Goal: Task Accomplishment & Management: Manage account settings

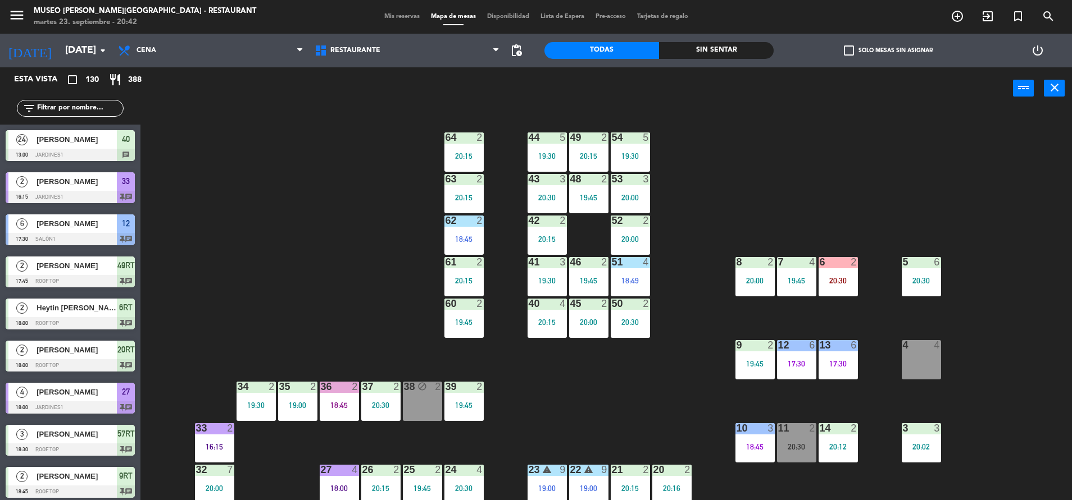
click at [401, 14] on span "Mis reservas" at bounding box center [402, 16] width 47 height 6
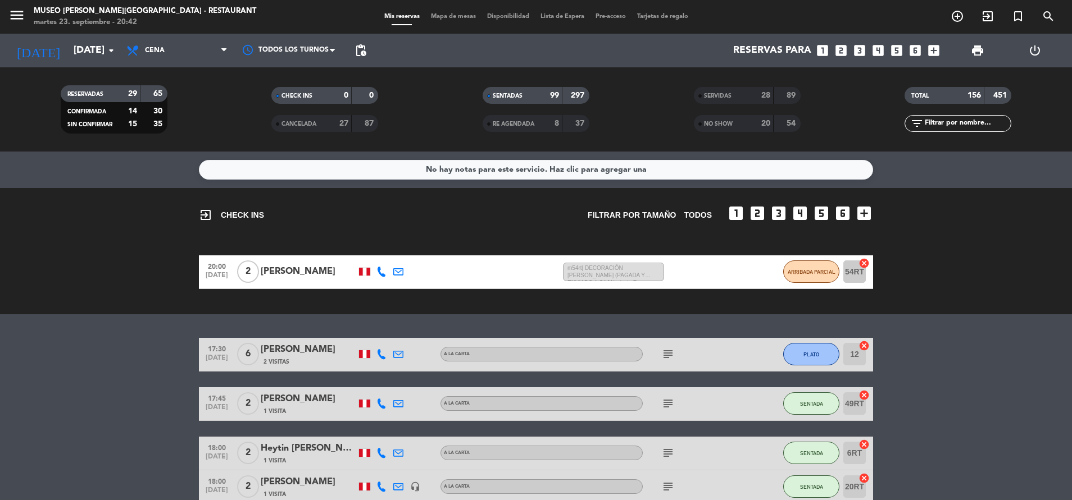
click at [734, 97] on div "SERVIDAS" at bounding box center [722, 95] width 52 height 13
click at [960, 126] on input "text" at bounding box center [966, 123] width 87 height 12
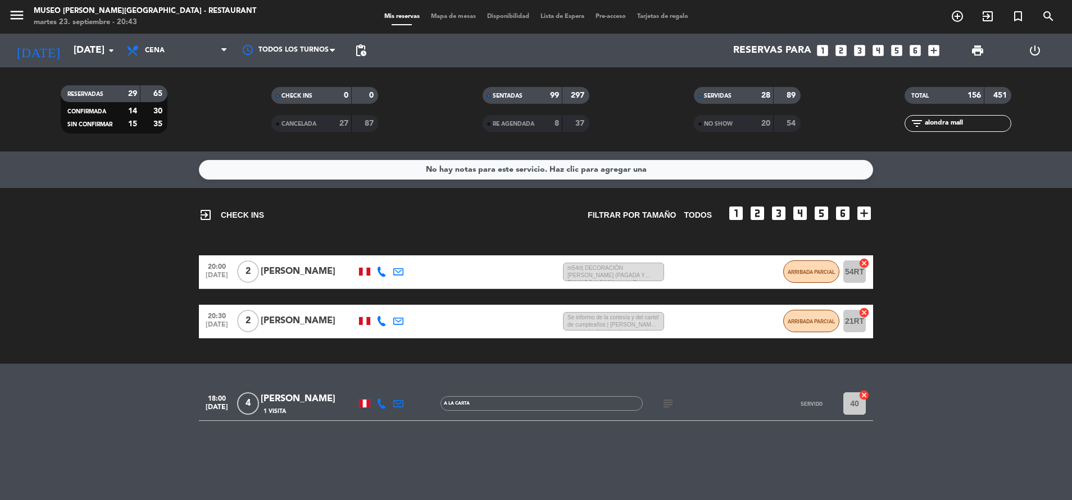
click at [293, 396] on div "[PERSON_NAME]" at bounding box center [308, 399] width 95 height 15
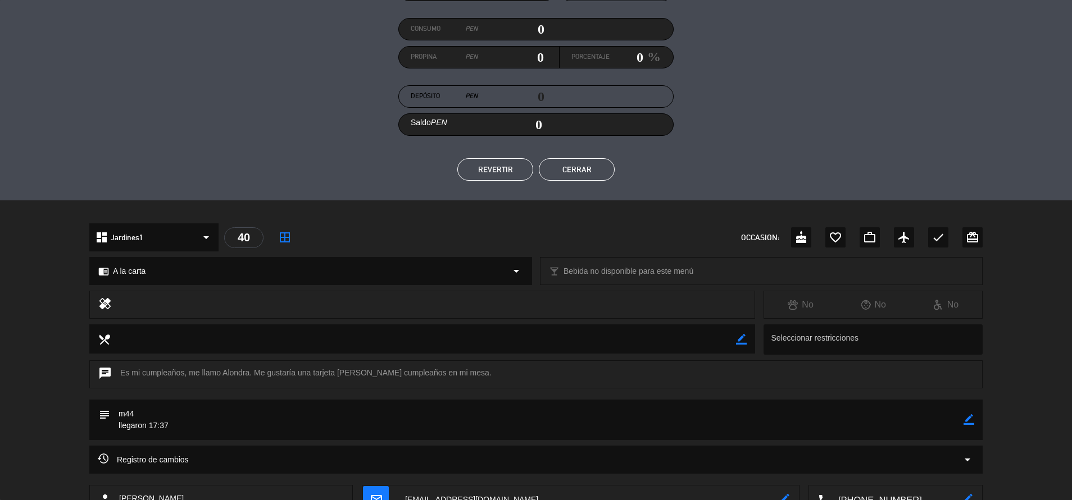
scroll to position [131, 0]
click at [584, 174] on button "Cerrar" at bounding box center [577, 169] width 76 height 22
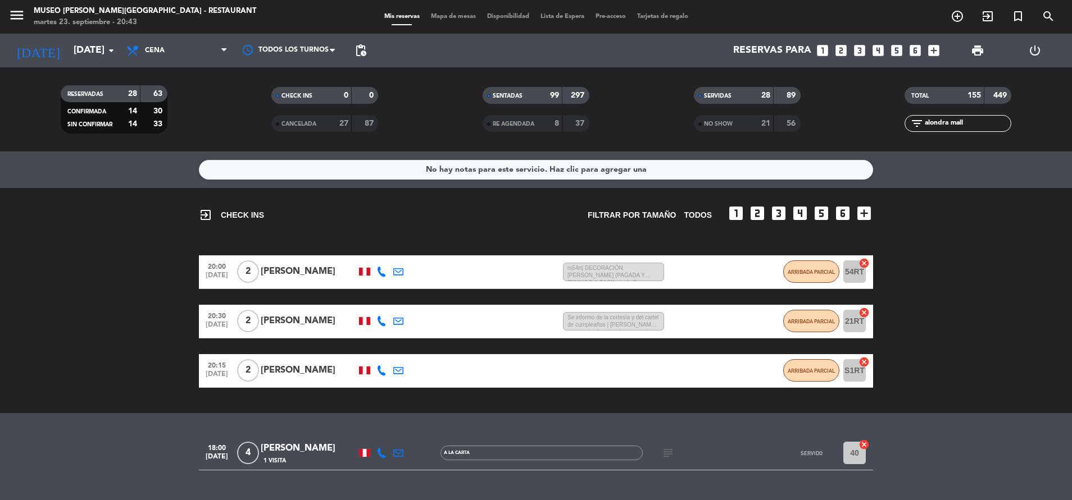
click at [990, 120] on input "alondra mall" at bounding box center [966, 123] width 87 height 12
type input "a"
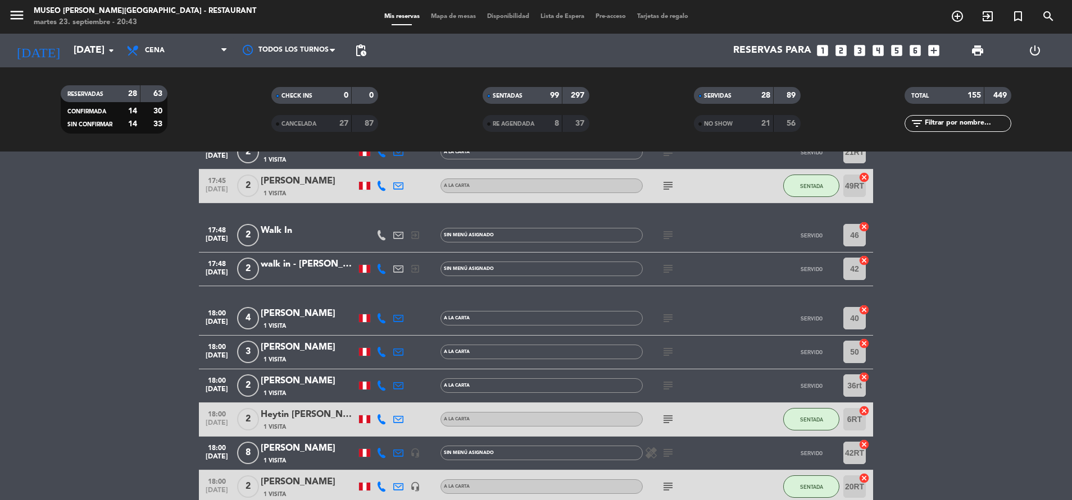
scroll to position [618, 0]
click at [299, 344] on div "[PERSON_NAME]" at bounding box center [308, 347] width 95 height 15
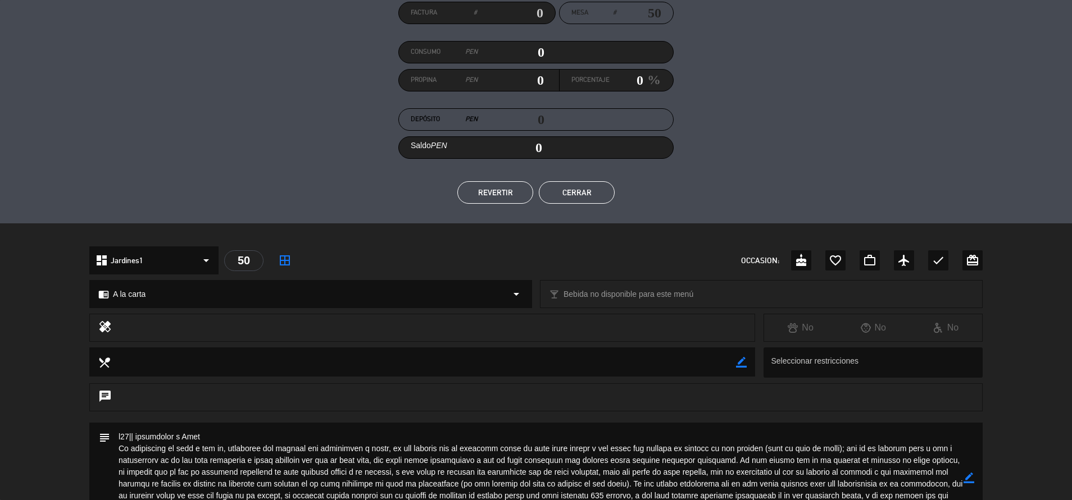
scroll to position [113, 0]
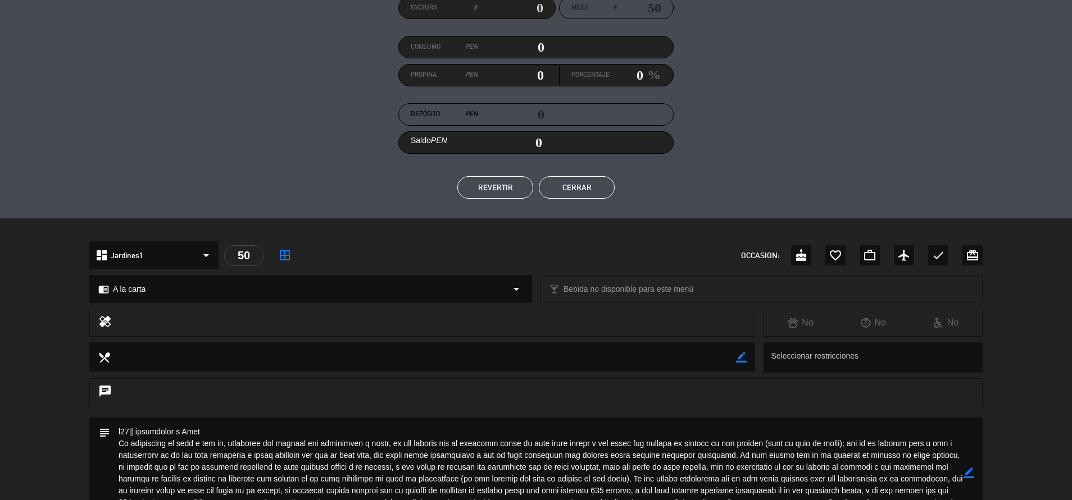
click at [589, 188] on button "Cerrar" at bounding box center [577, 187] width 76 height 22
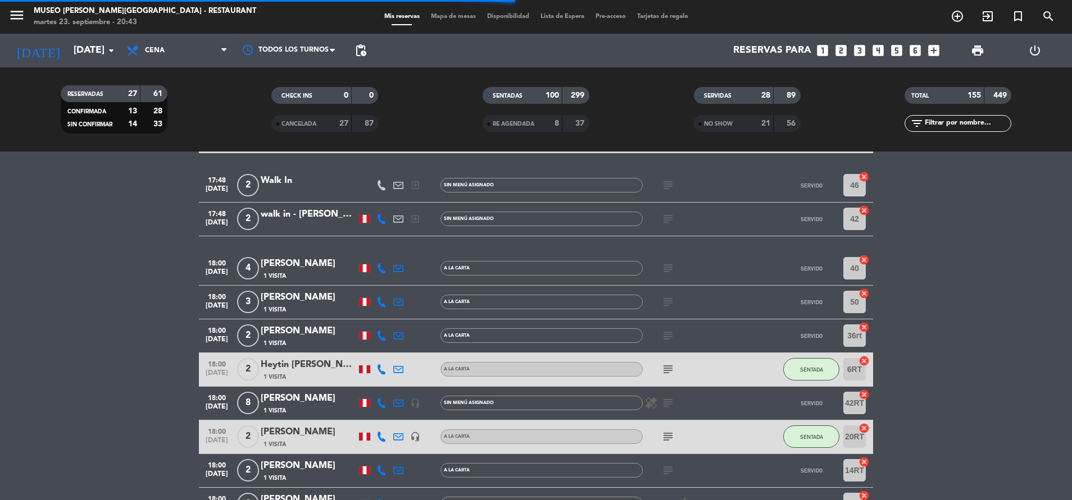
scroll to position [569, 0]
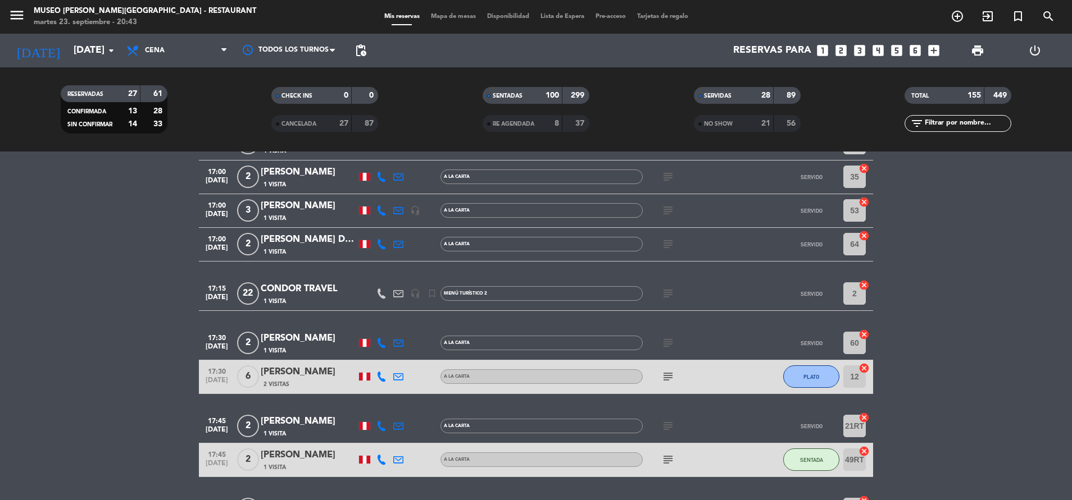
scroll to position [0, 0]
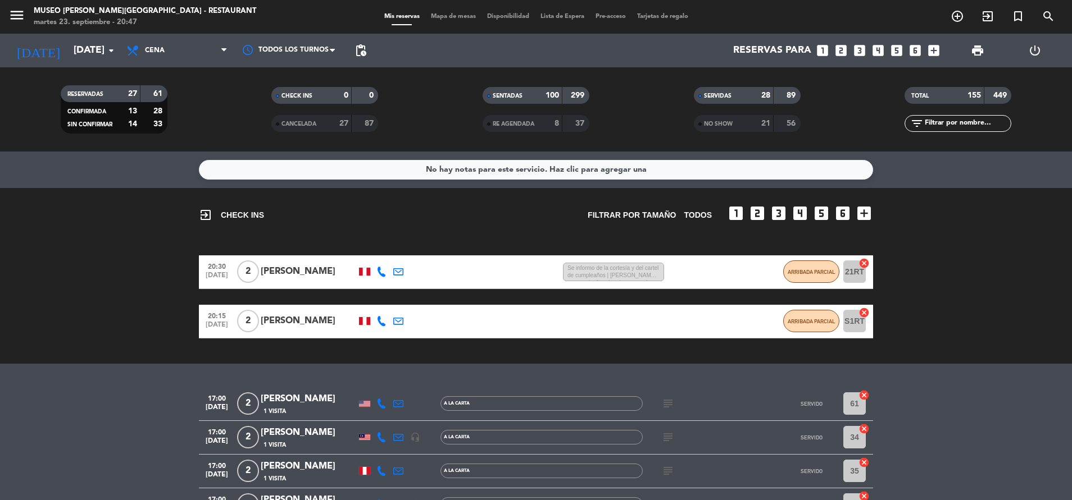
click at [739, 126] on div "NO SHOW" at bounding box center [722, 123] width 52 height 13
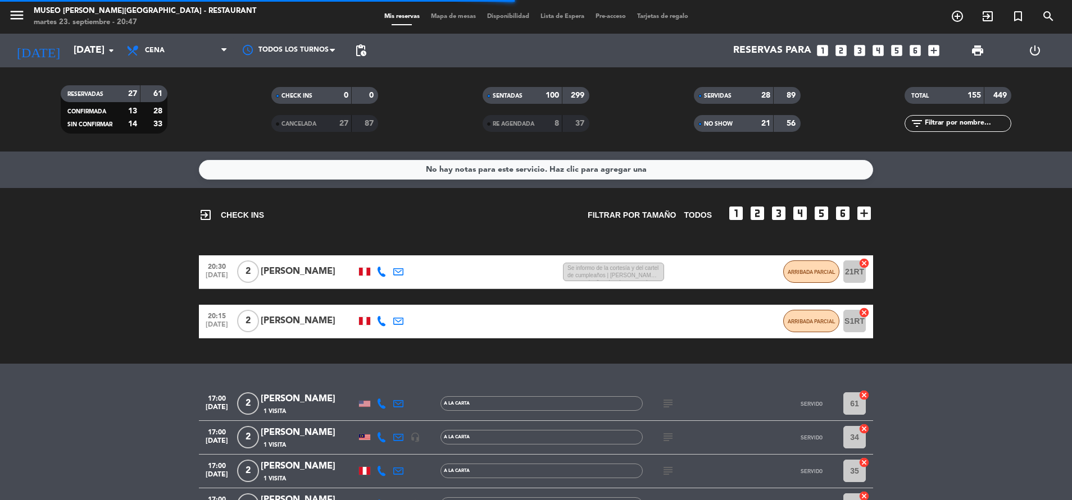
click at [946, 126] on input "text" at bounding box center [966, 123] width 87 height 12
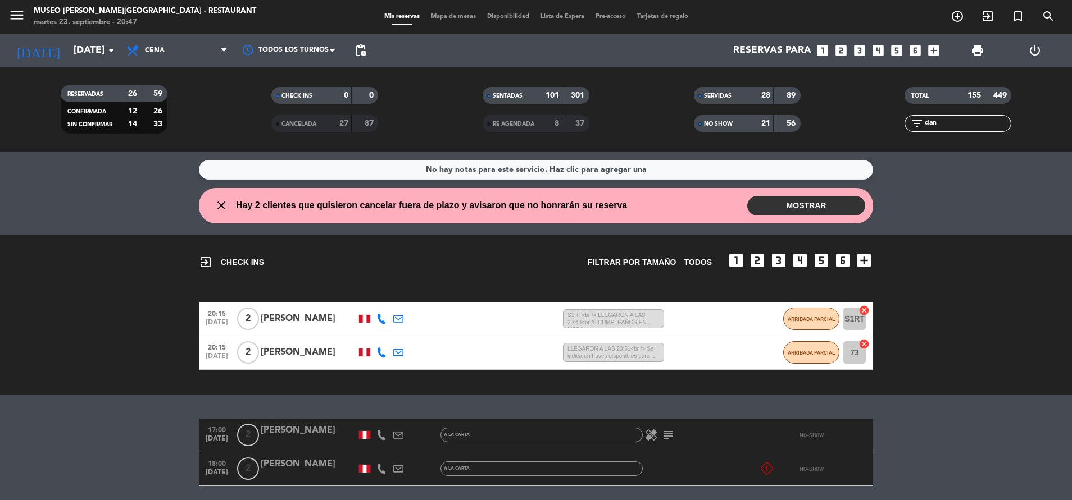
click at [908, 424] on bookings-row "17:00 [DATE] 2 [PERSON_NAME] A la carta healing subject NO-SHOW 18:00 [DATE] 2 …" at bounding box center [536, 494] width 1072 height 151
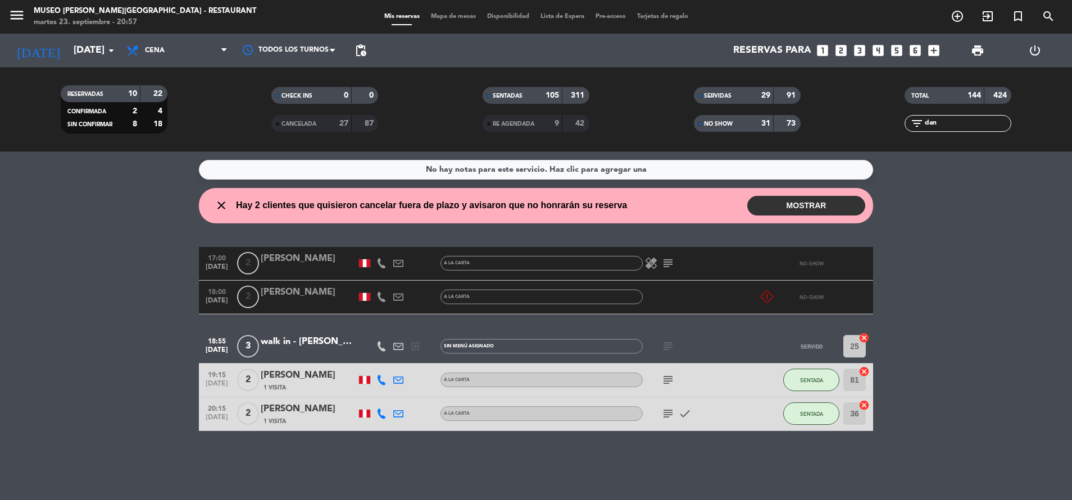
click at [951, 130] on div "filter_list dan" at bounding box center [957, 123] width 107 height 17
click at [951, 128] on input "dan" at bounding box center [966, 123] width 87 height 12
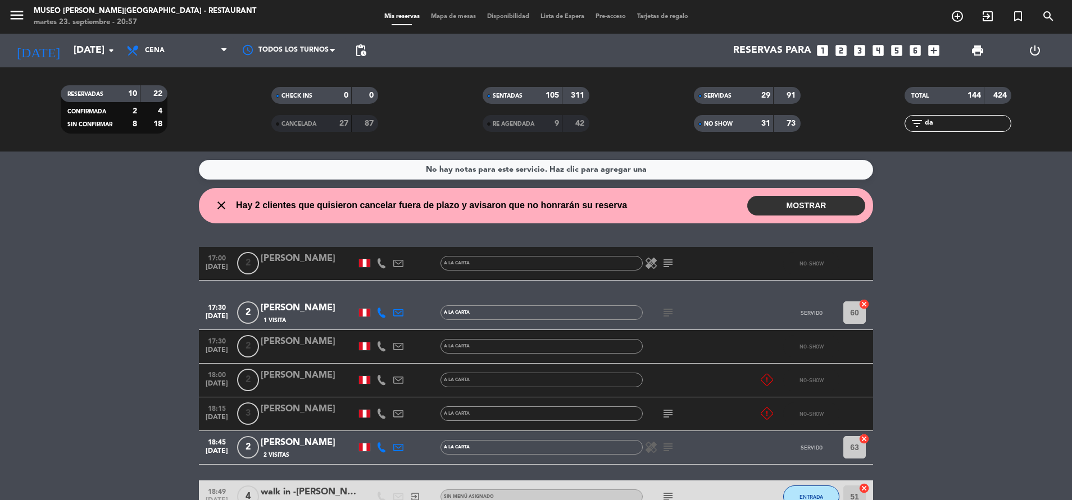
type input "d"
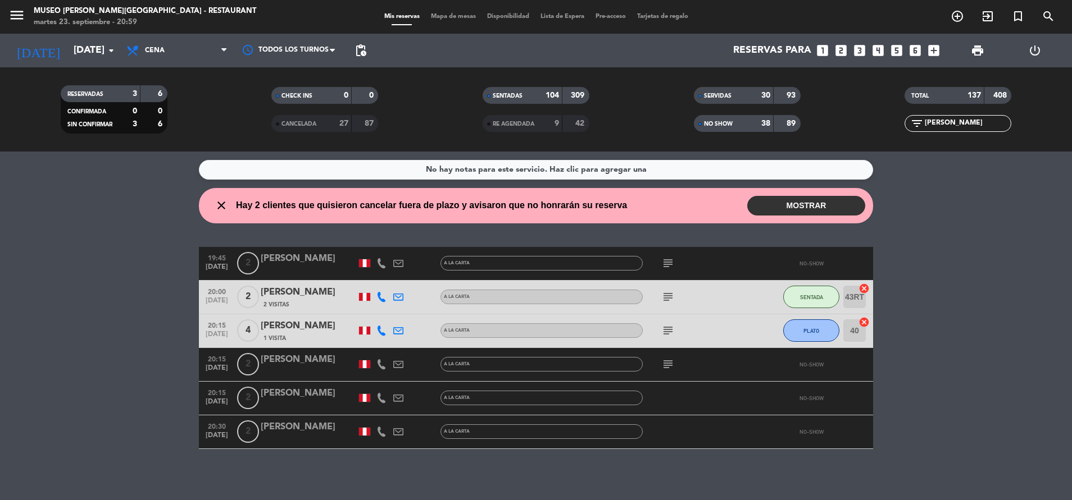
scroll to position [5, 0]
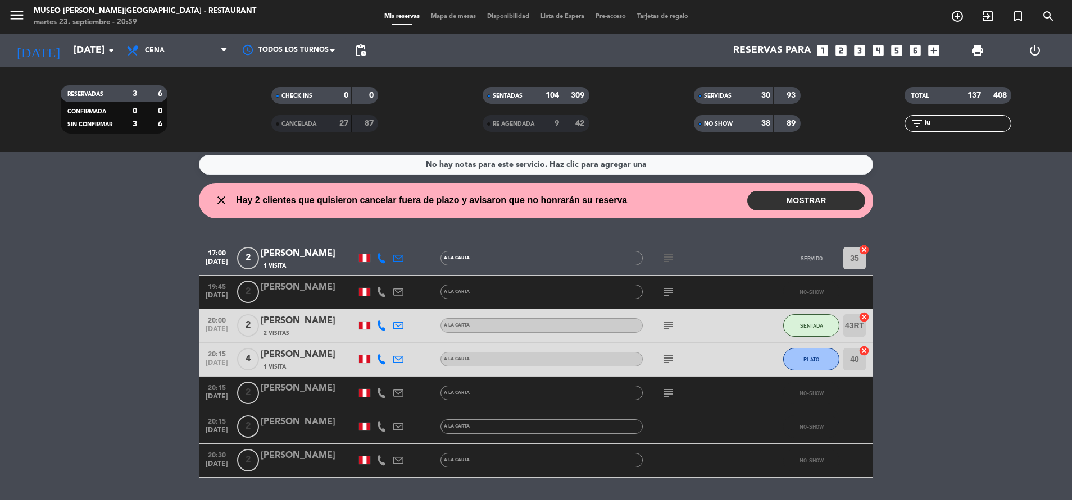
type input "l"
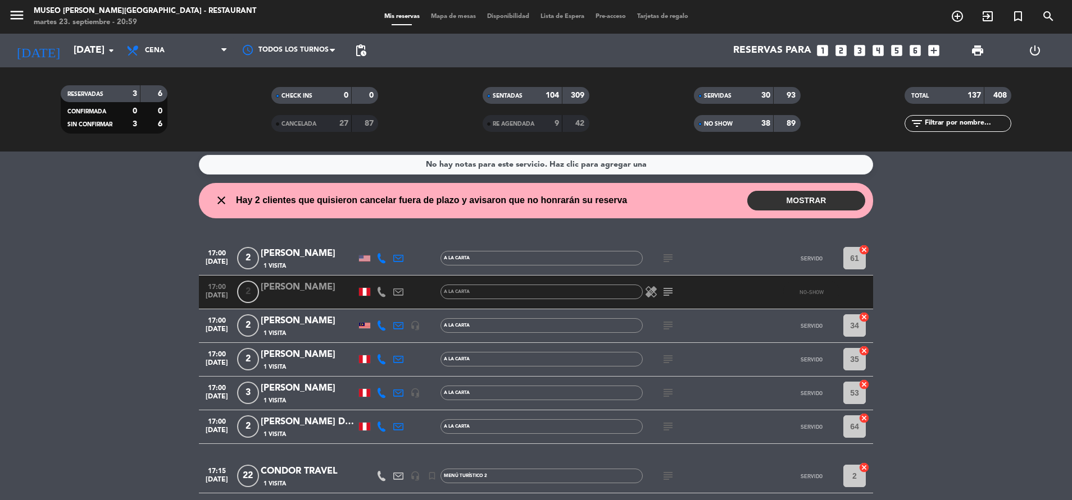
click at [454, 10] on div "menu [GEOGRAPHIC_DATA][PERSON_NAME] - Restaurant [DATE] 23. septiembre - 20:59 …" at bounding box center [536, 17] width 1072 height 34
click at [455, 17] on span "Mapa de mesas" at bounding box center [453, 16] width 56 height 6
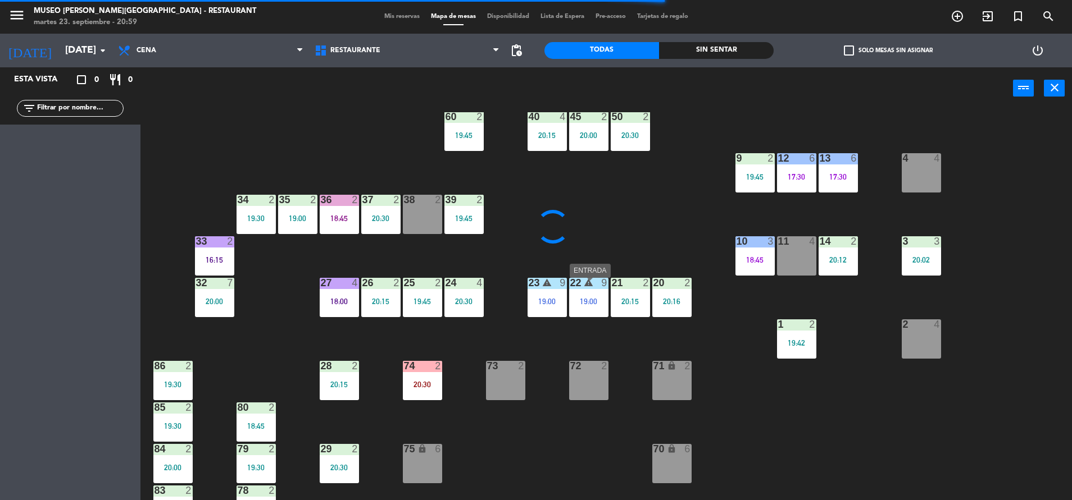
scroll to position [188, 0]
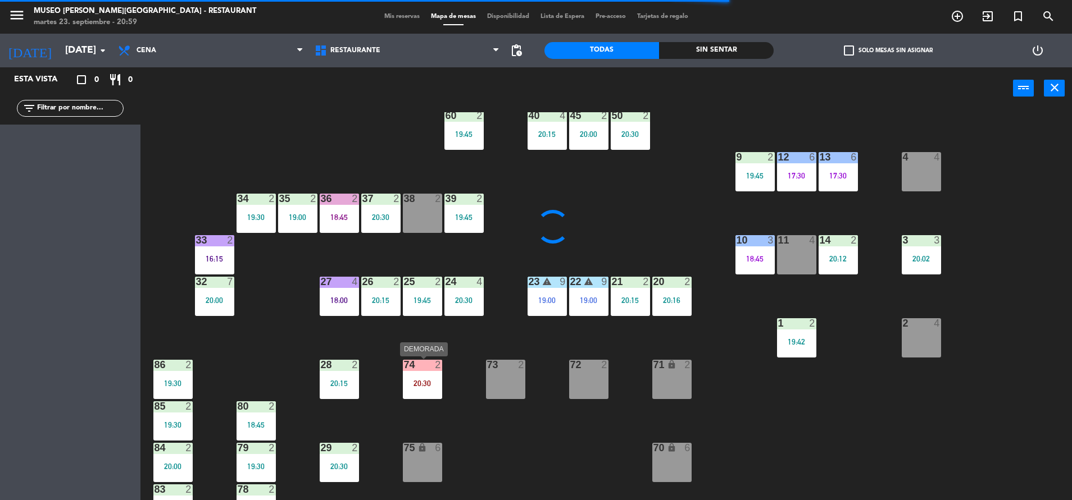
click at [420, 377] on div "74 2 20:30" at bounding box center [422, 379] width 39 height 39
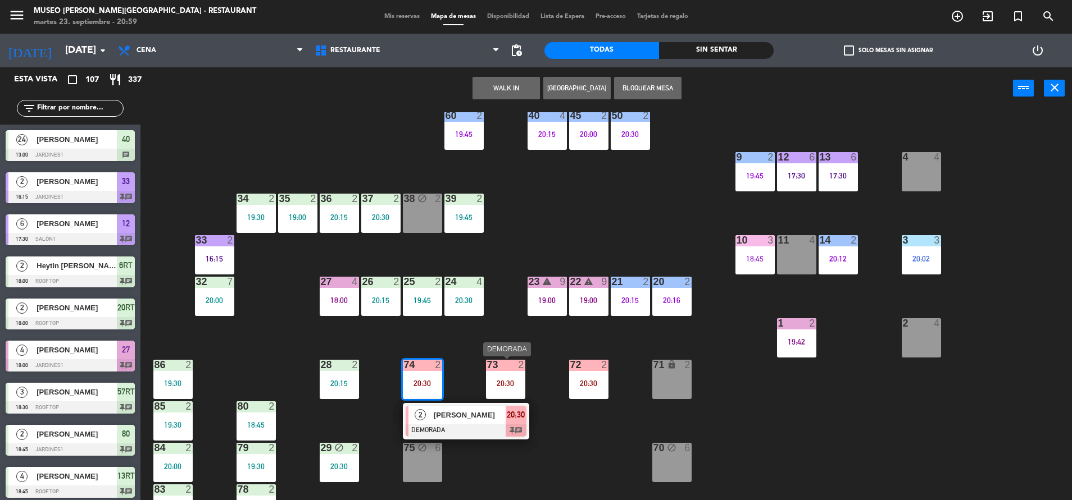
click at [515, 379] on div "73 2 20:30" at bounding box center [505, 379] width 39 height 39
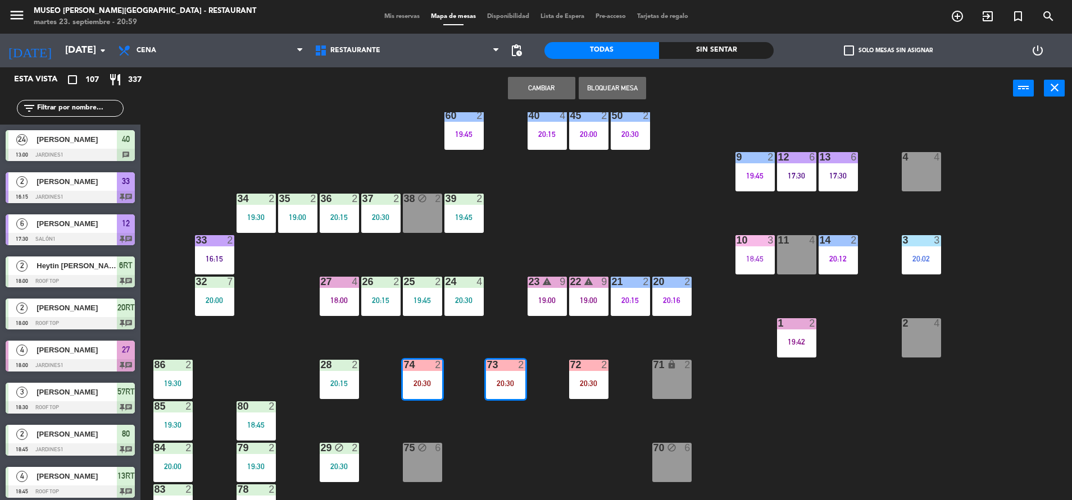
click at [527, 411] on div "44 5 19:30 49 2 20:15 54 5 19:30 64 2 20:15 48 2 19:45 53 3 20:00 63 2 20:15 43…" at bounding box center [611, 307] width 921 height 391
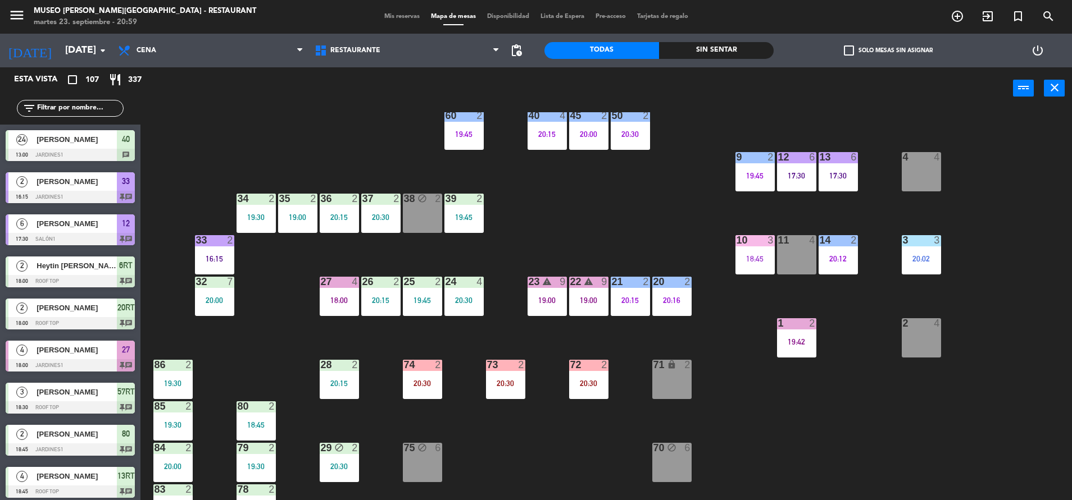
click at [504, 380] on div "20:30" at bounding box center [505, 384] width 39 height 8
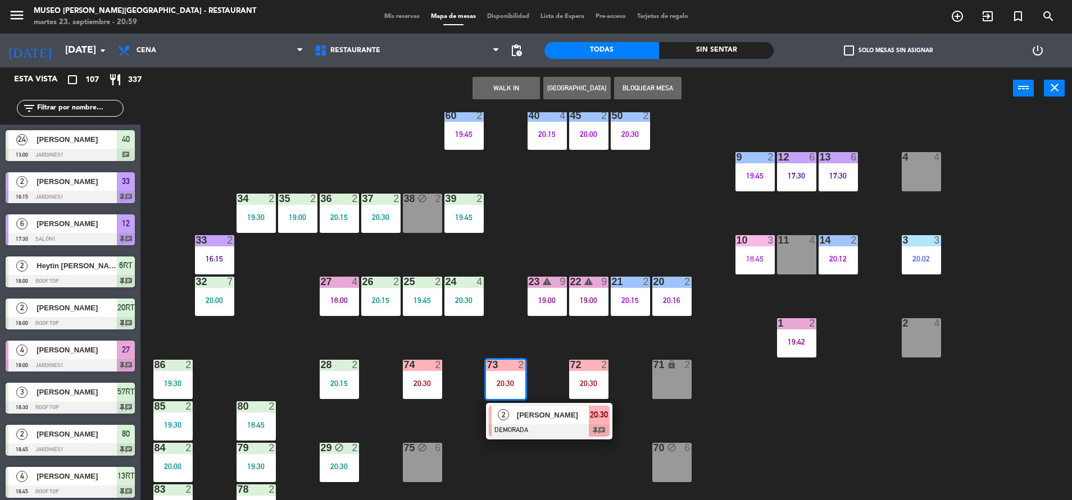
click at [548, 414] on span "[PERSON_NAME]" at bounding box center [553, 415] width 72 height 12
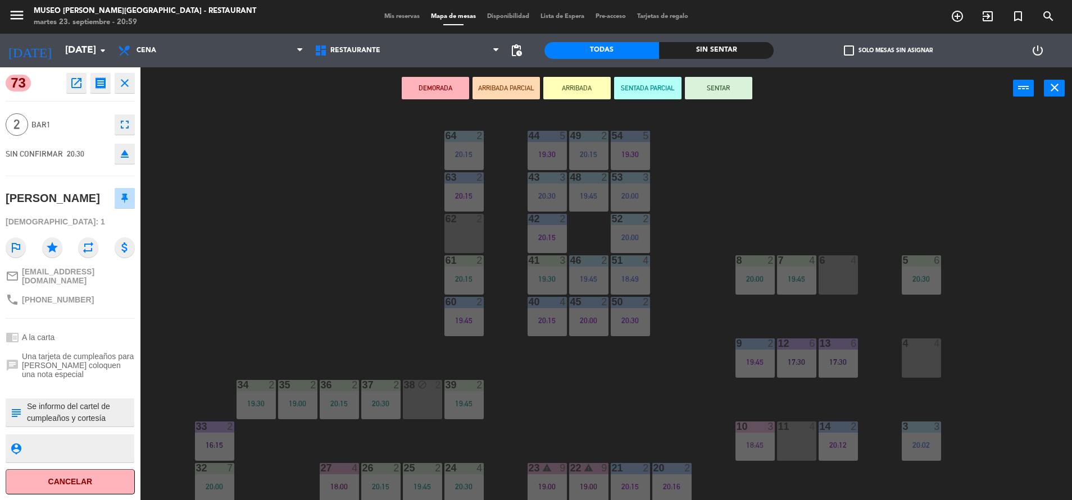
scroll to position [0, 0]
click at [335, 272] on div "44 5 19:30 49 2 20:15 54 5 19:30 64 2 20:15 48 2 19:45 53 3 20:00 63 2 20:15 43…" at bounding box center [611, 307] width 921 height 391
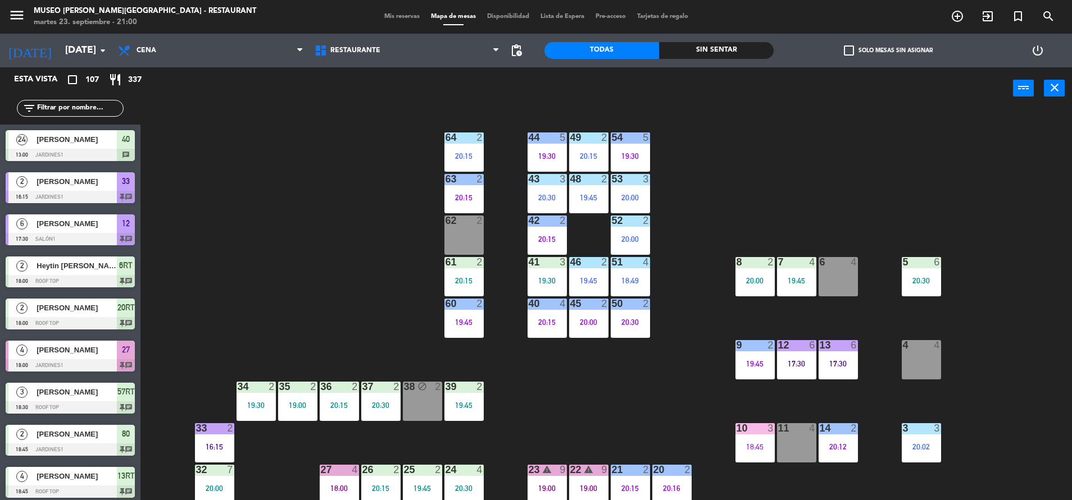
scroll to position [1456, 0]
click at [465, 233] on div "62 2 20:30" at bounding box center [463, 235] width 39 height 39
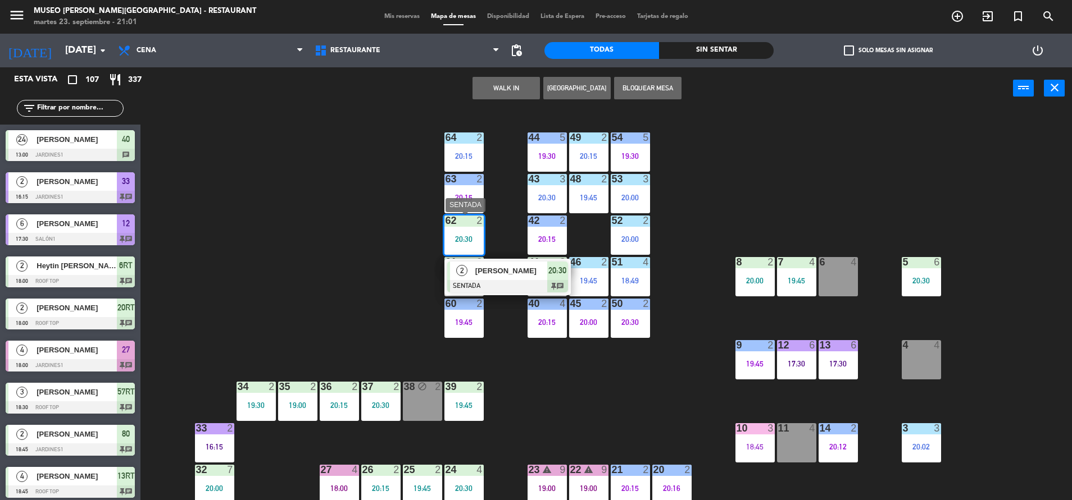
click at [499, 279] on div "[PERSON_NAME]" at bounding box center [510, 271] width 73 height 19
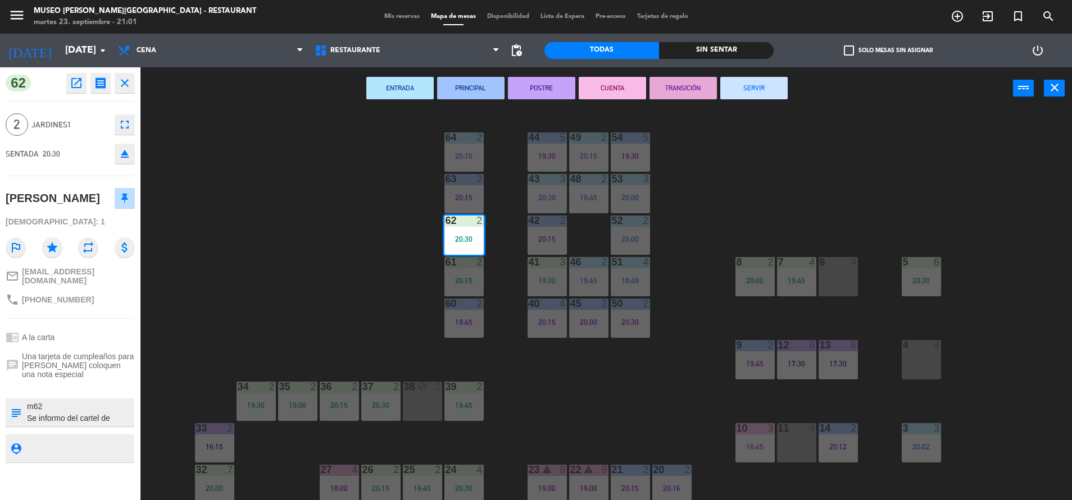
click at [712, 260] on div "44 5 19:30 49 2 20:15 54 5 19:30 64 2 20:15 48 2 19:45 53 3 20:00 63 2 20:15 43…" at bounding box center [611, 307] width 921 height 391
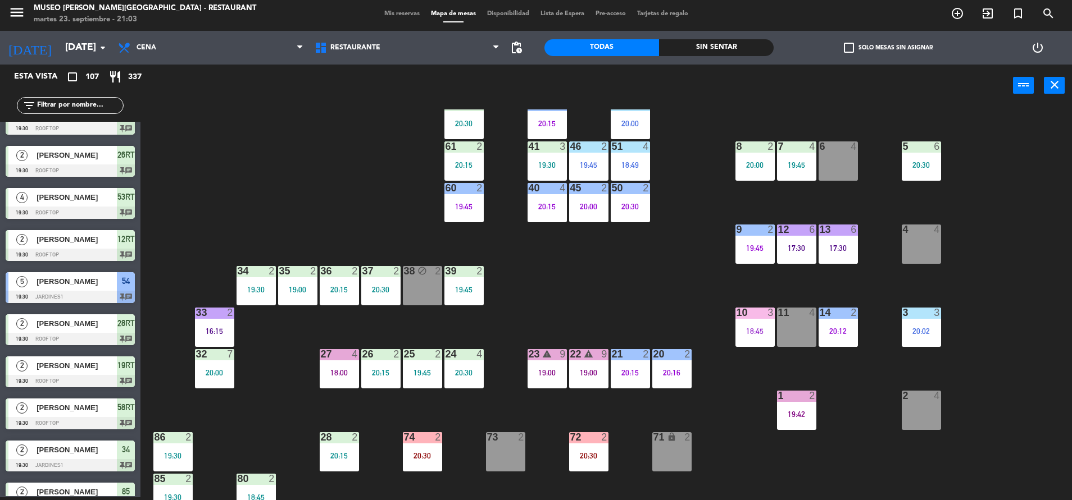
scroll to position [139, 0]
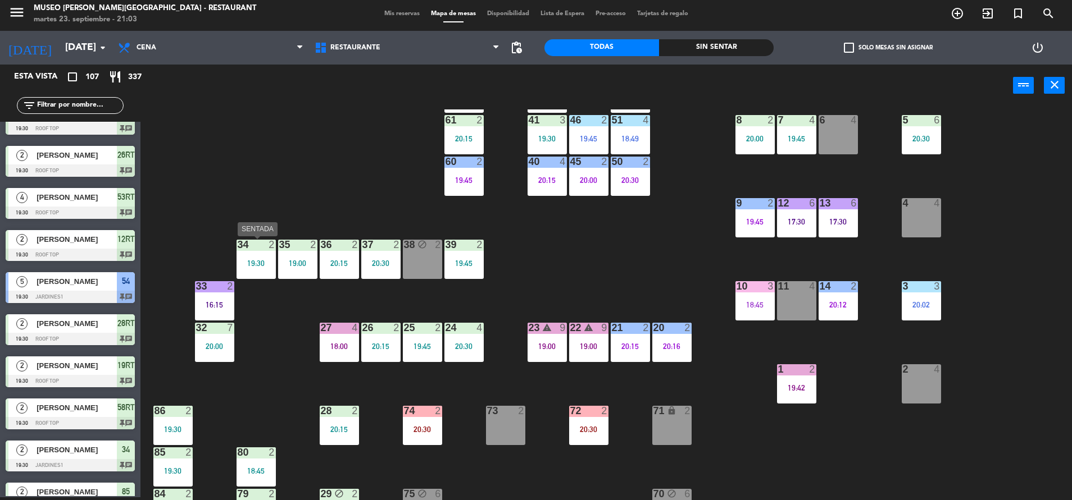
click at [257, 253] on div "34 2 19:30" at bounding box center [255, 259] width 39 height 39
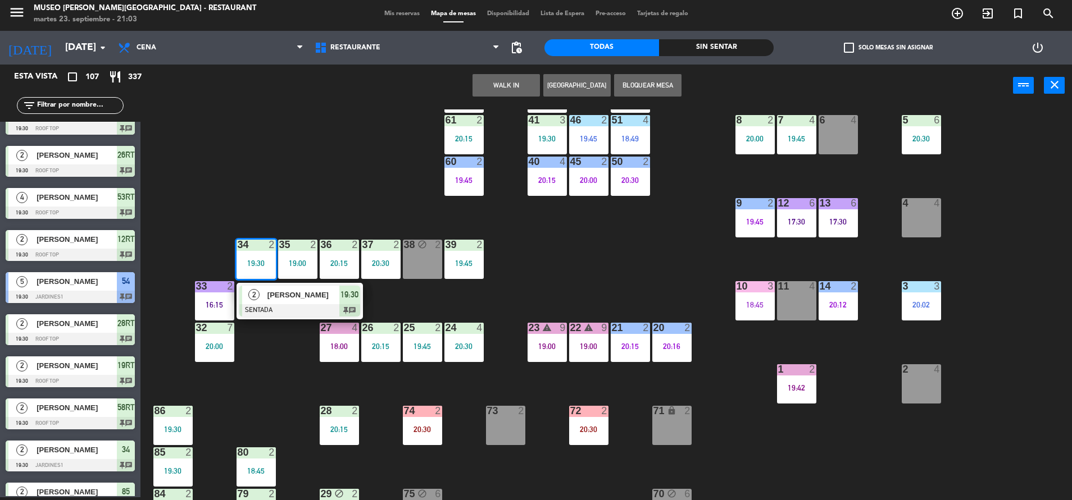
click at [225, 233] on div "44 5 19:30 49 2 20:15 54 5 19:30 64 2 20:15 48 2 19:45 53 3 20:00 63 2 20:15 43…" at bounding box center [611, 305] width 921 height 391
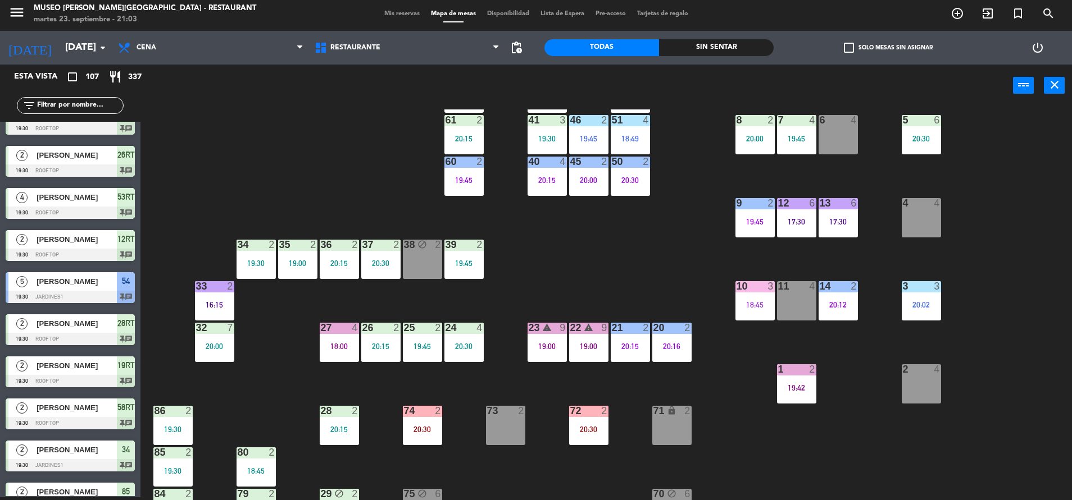
click at [224, 288] on div "2" at bounding box center [233, 286] width 19 height 10
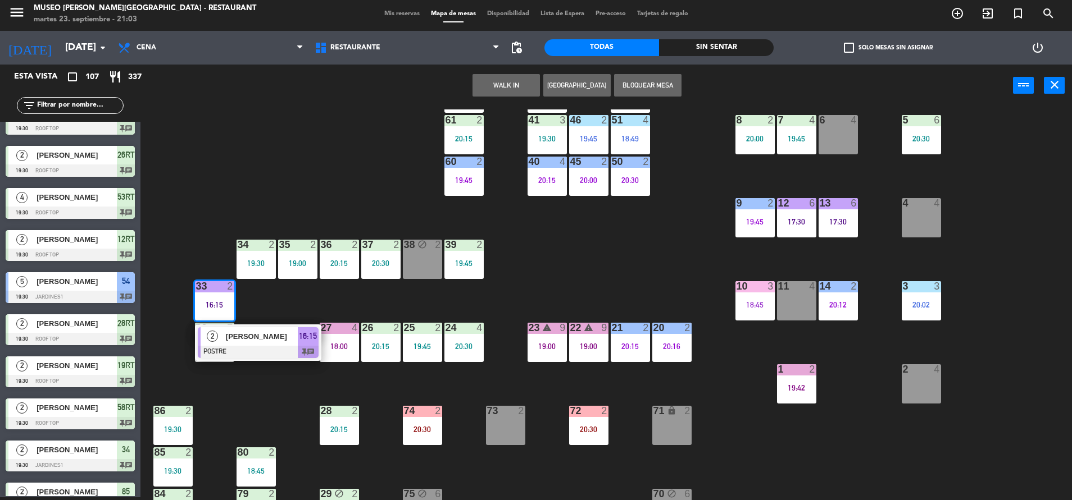
click at [265, 353] on div at bounding box center [258, 352] width 121 height 12
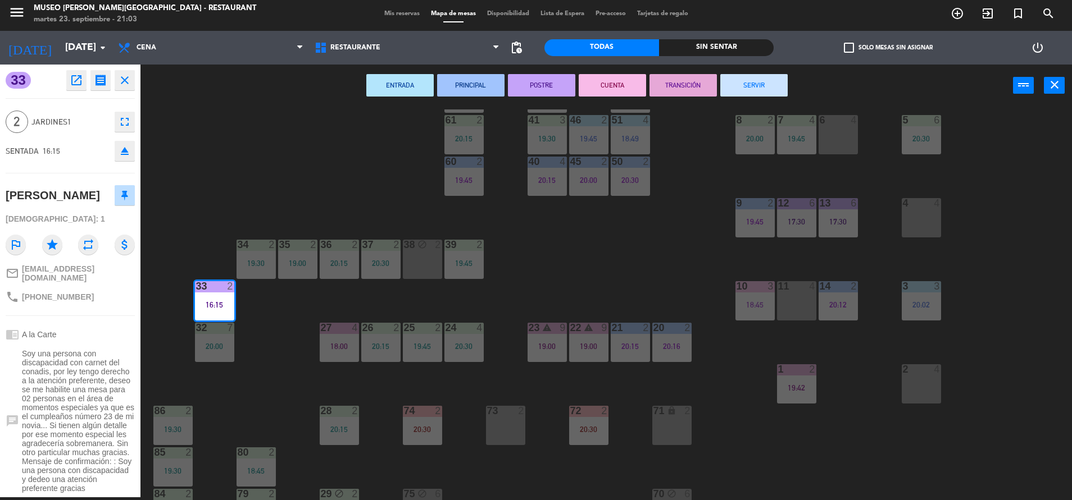
click at [746, 83] on button "SERVIR" at bounding box center [753, 85] width 67 height 22
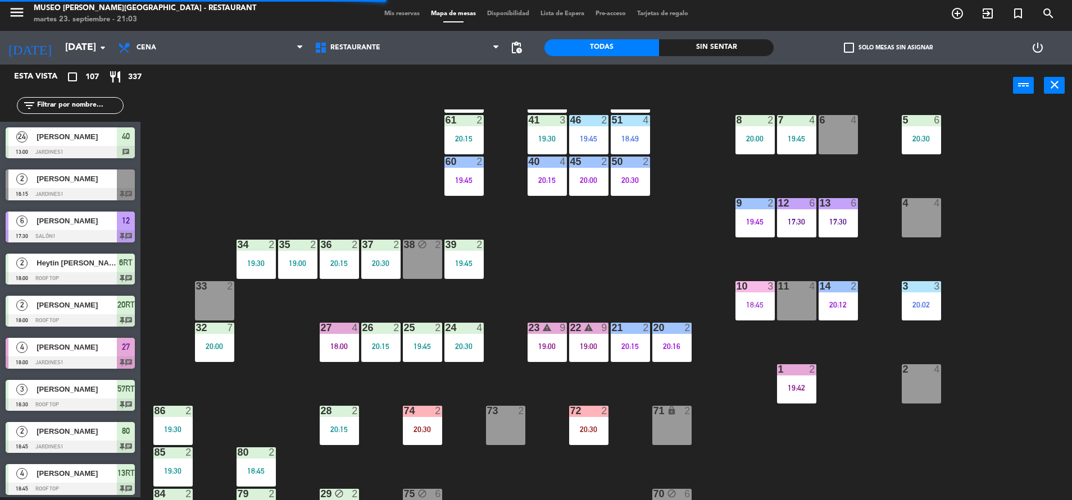
click at [337, 336] on div "27 4 18:00" at bounding box center [339, 342] width 39 height 39
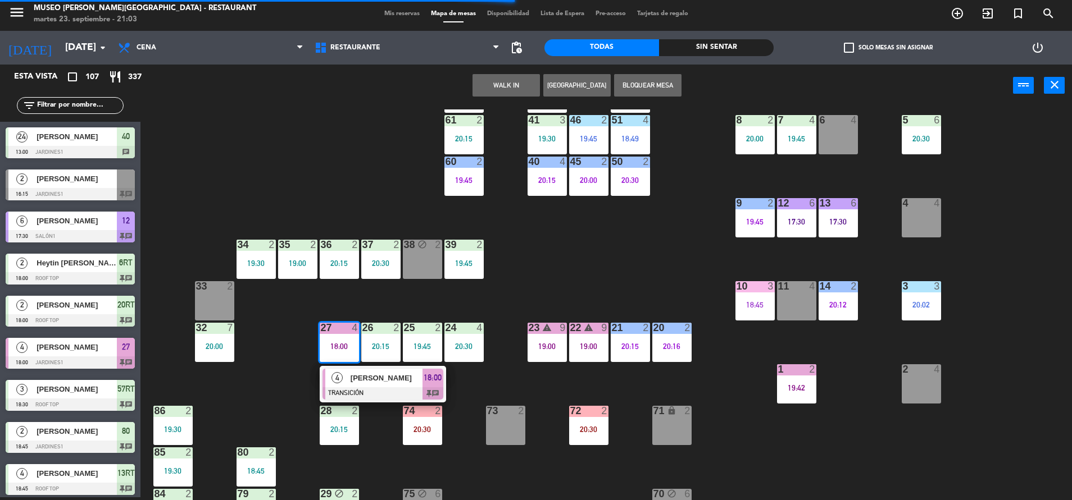
click at [375, 375] on span "[PERSON_NAME]" at bounding box center [386, 378] width 72 height 12
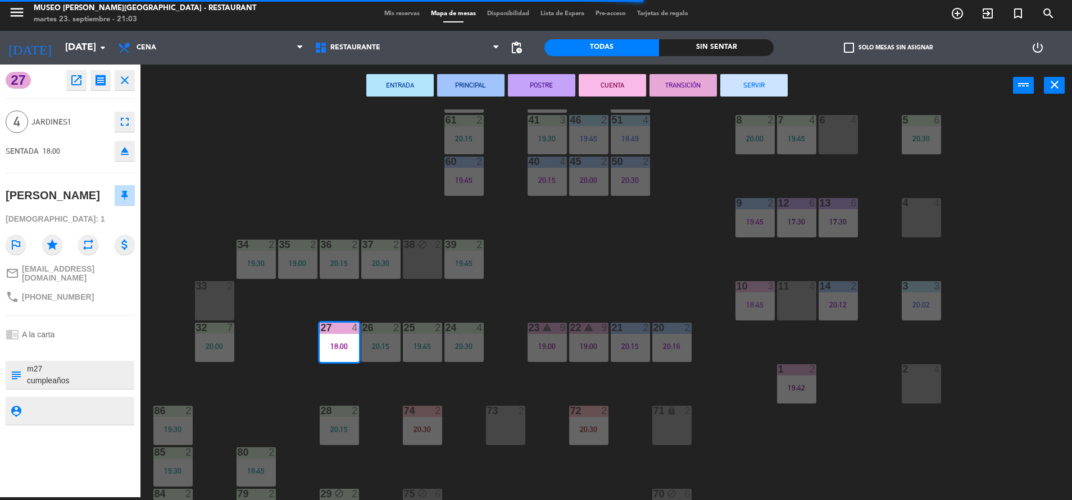
click at [749, 83] on button "SERVIR" at bounding box center [753, 85] width 67 height 22
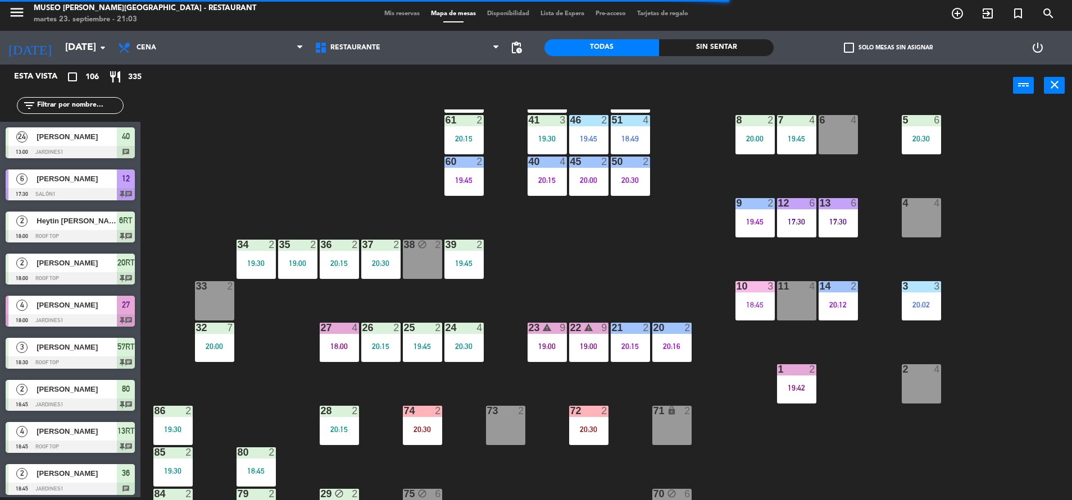
click at [645, 285] on div "44 5 19:30 49 2 20:15 54 5 19:30 64 2 20:15 48 2 19:45 53 3 20:00 63 2 20:15 43…" at bounding box center [611, 305] width 921 height 391
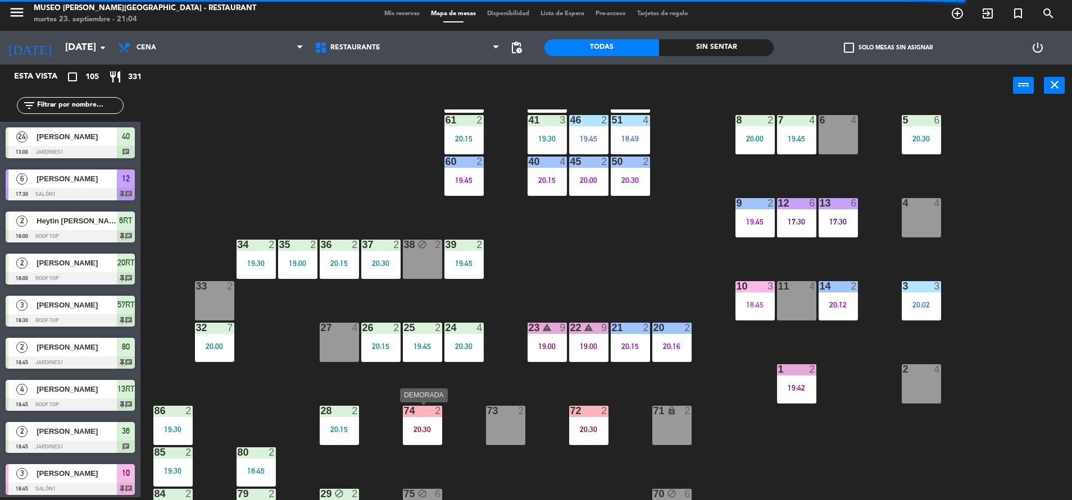
click at [417, 430] on div "20:30" at bounding box center [422, 430] width 39 height 8
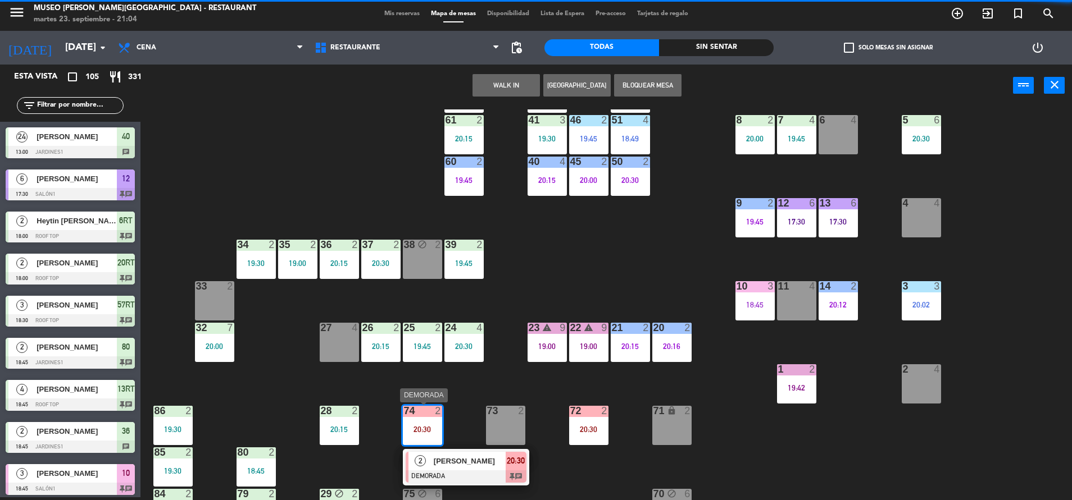
click at [467, 466] on span "[PERSON_NAME]" at bounding box center [470, 462] width 72 height 12
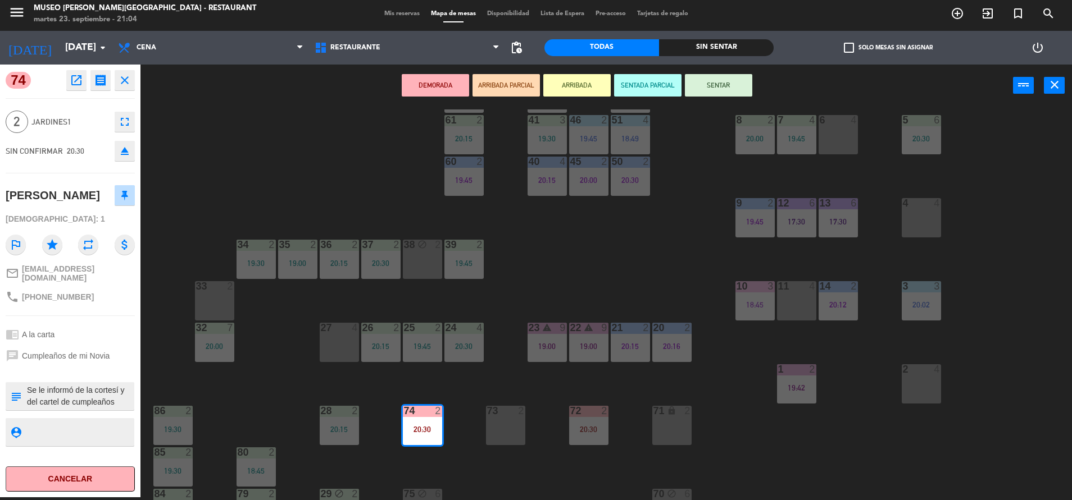
click at [76, 79] on icon "open_in_new" at bounding box center [76, 80] width 13 height 13
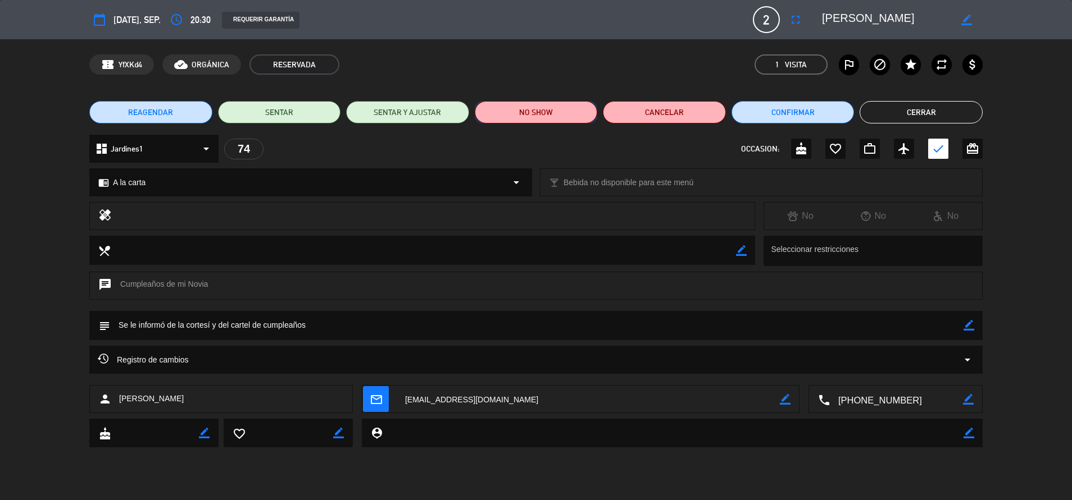
click at [545, 109] on button "NO SHOW" at bounding box center [536, 112] width 123 height 22
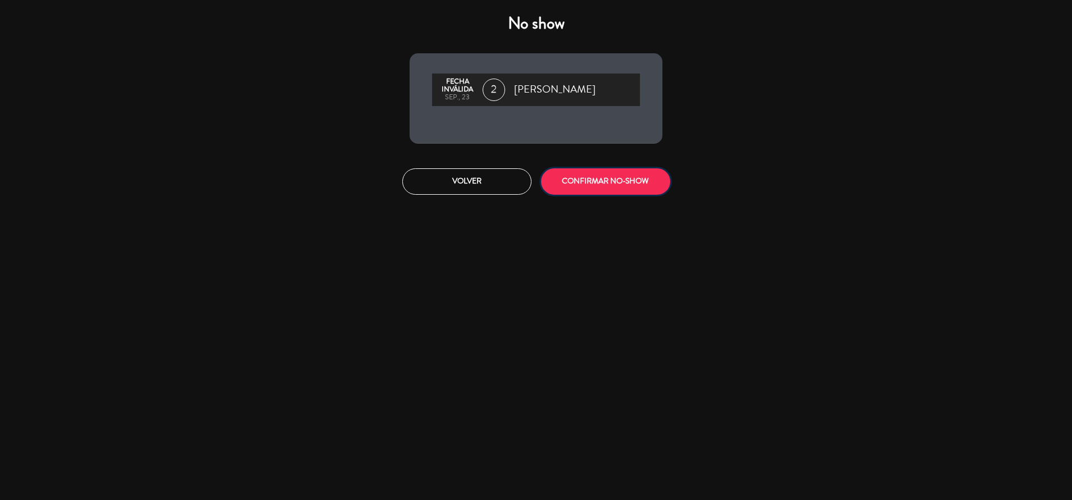
click at [584, 177] on button "CONFIRMAR NO-SHOW" at bounding box center [605, 182] width 129 height 26
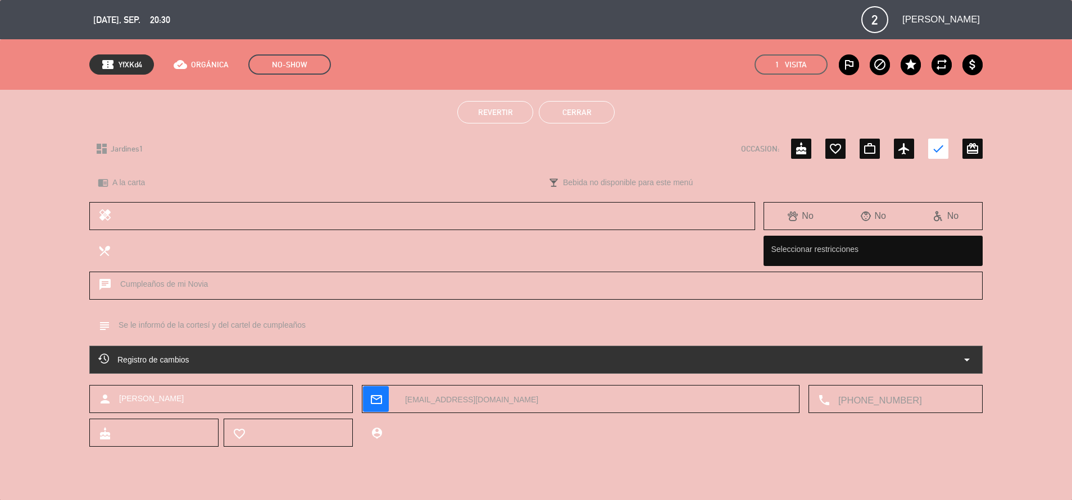
click at [576, 110] on button "Cerrar" at bounding box center [577, 112] width 76 height 22
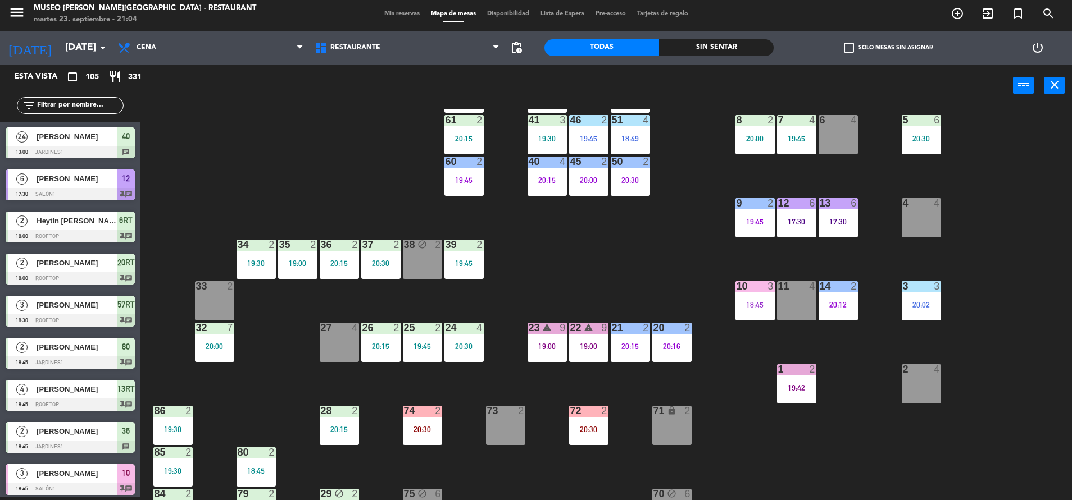
scroll to position [1216, 0]
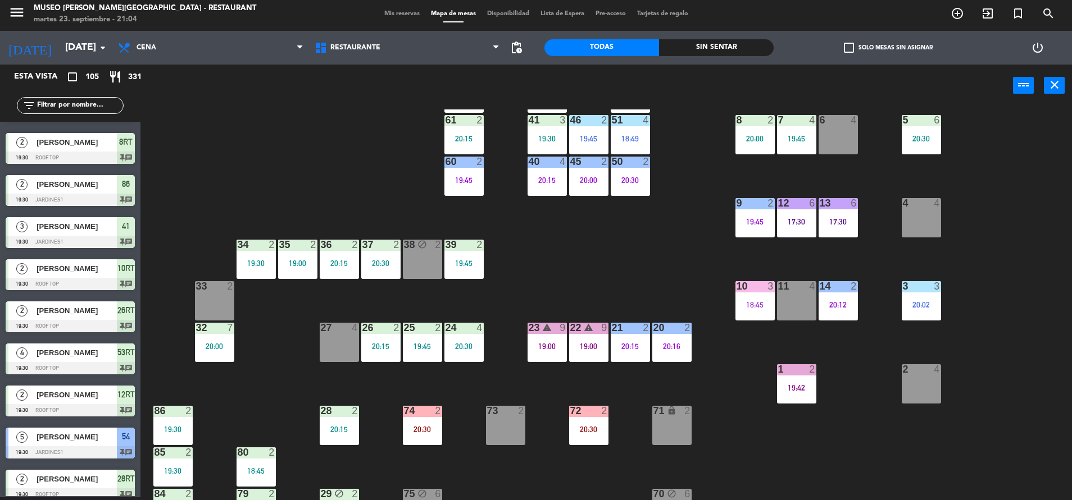
click at [588, 436] on div "72 2 20:30" at bounding box center [588, 425] width 39 height 39
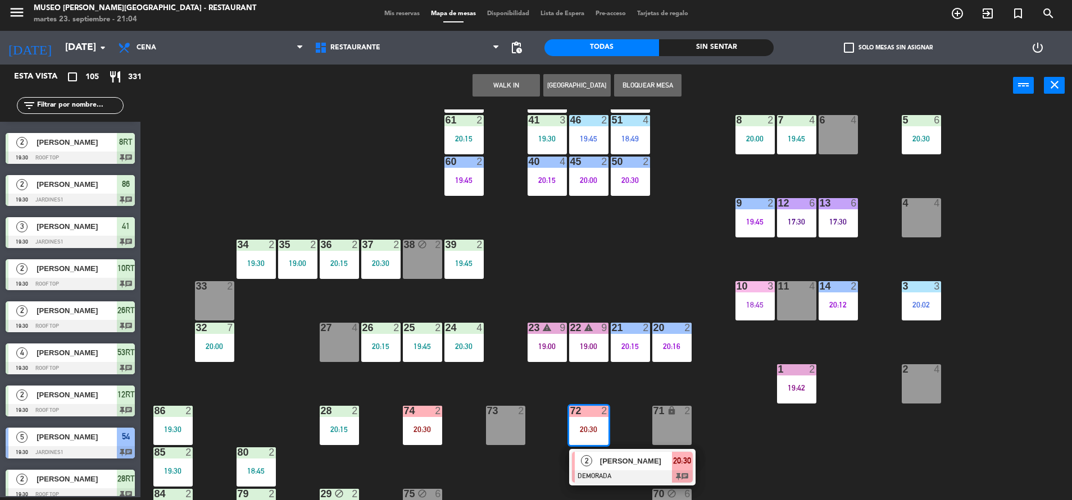
click at [606, 459] on span "[PERSON_NAME]" at bounding box center [636, 462] width 72 height 12
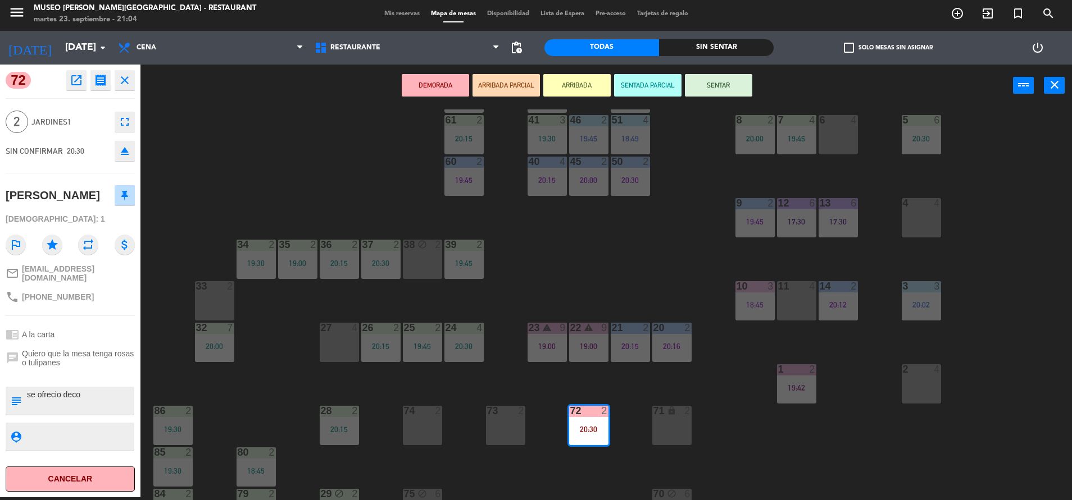
click at [78, 79] on icon "open_in_new" at bounding box center [76, 80] width 13 height 13
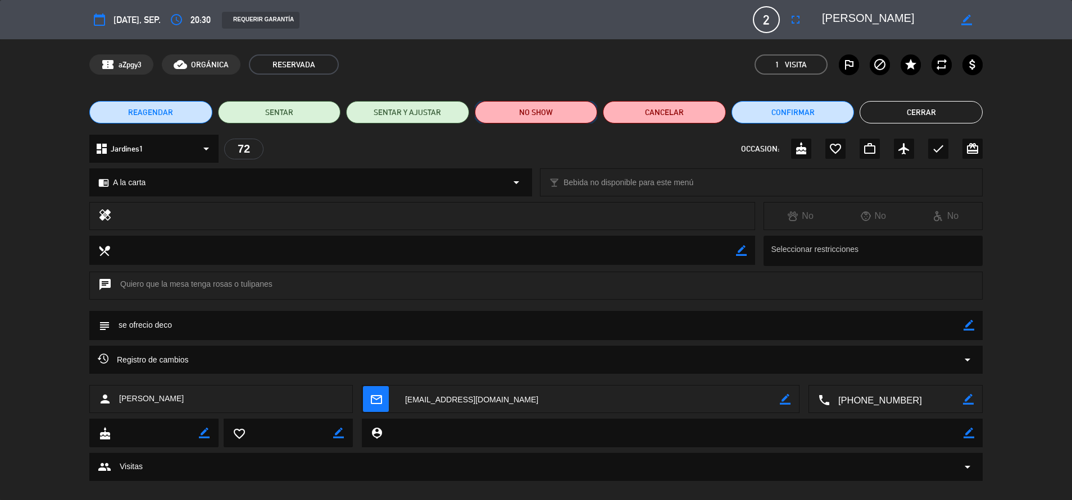
click at [538, 110] on button "NO SHOW" at bounding box center [536, 112] width 123 height 22
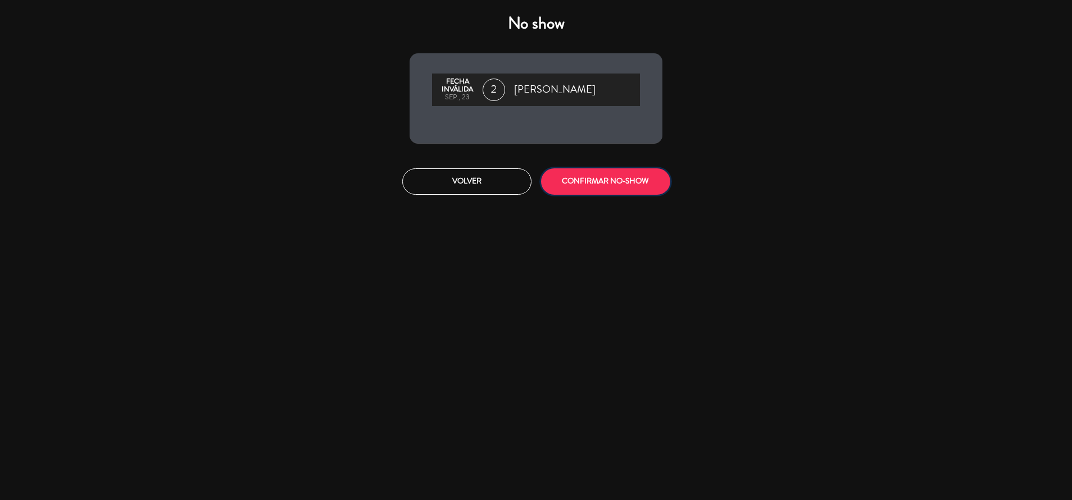
click at [589, 182] on button "CONFIRMAR NO-SHOW" at bounding box center [605, 182] width 129 height 26
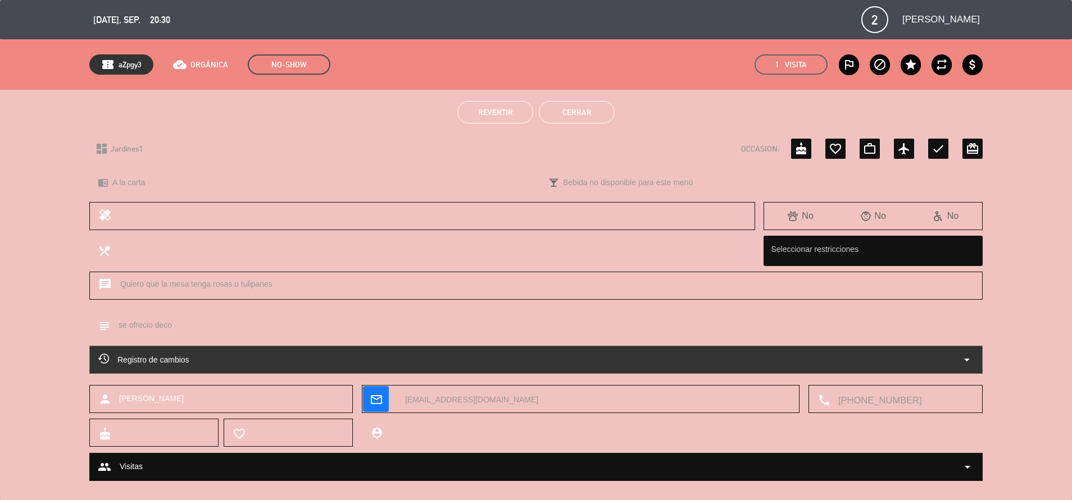
click at [583, 102] on button "Cerrar" at bounding box center [577, 112] width 76 height 22
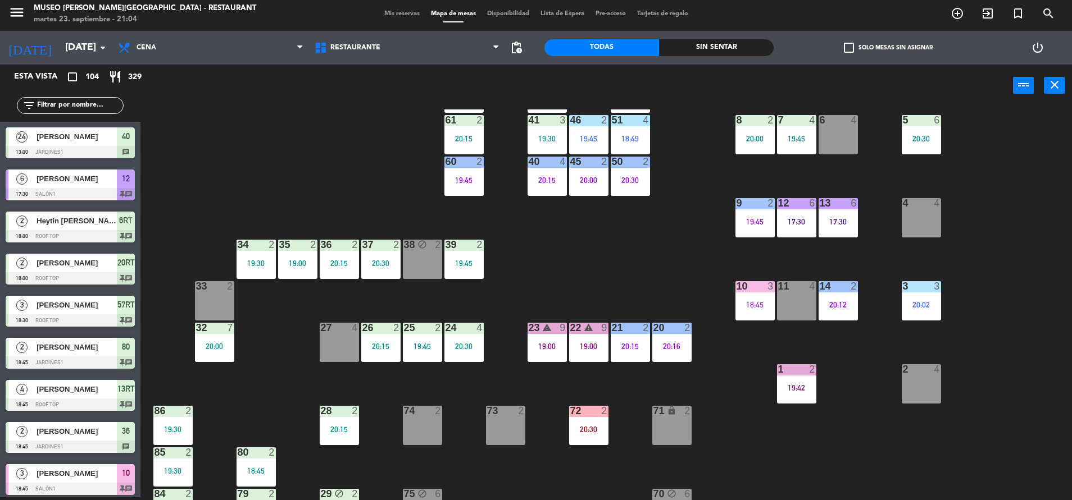
scroll to position [1244, 0]
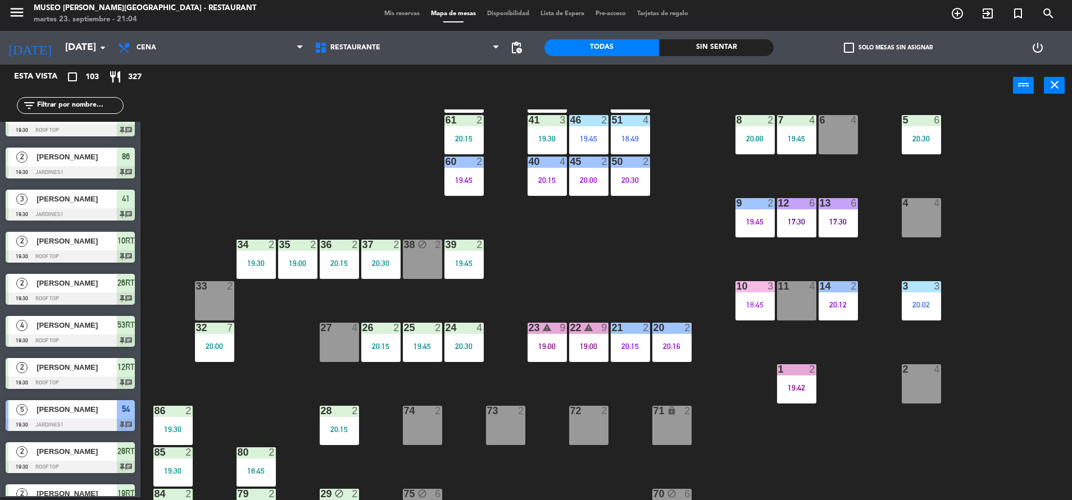
click at [653, 233] on div "44 5 19:30 49 2 20:15 54 5 19:30 64 2 20:15 48 2 19:45 53 3 20:00 63 2 20:15 43…" at bounding box center [611, 305] width 921 height 391
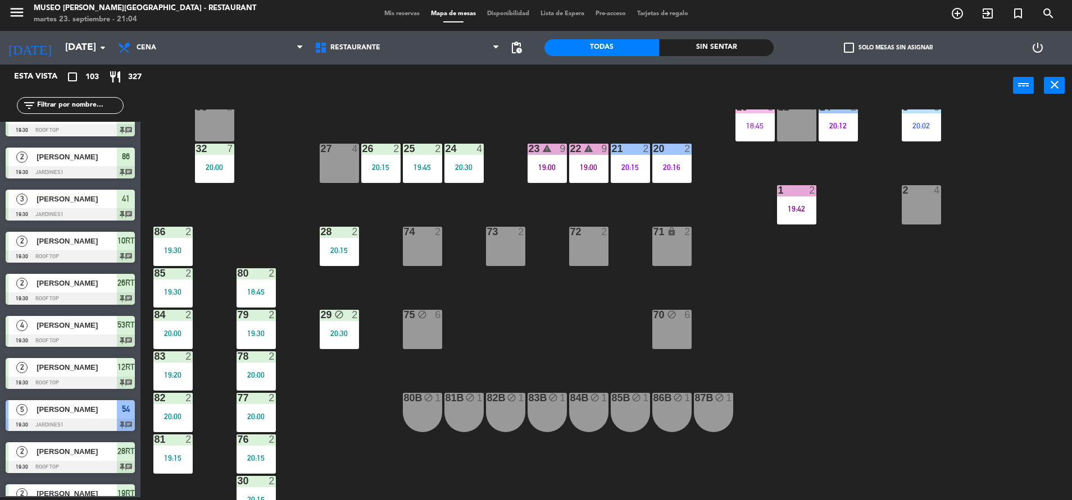
scroll to position [321, 0]
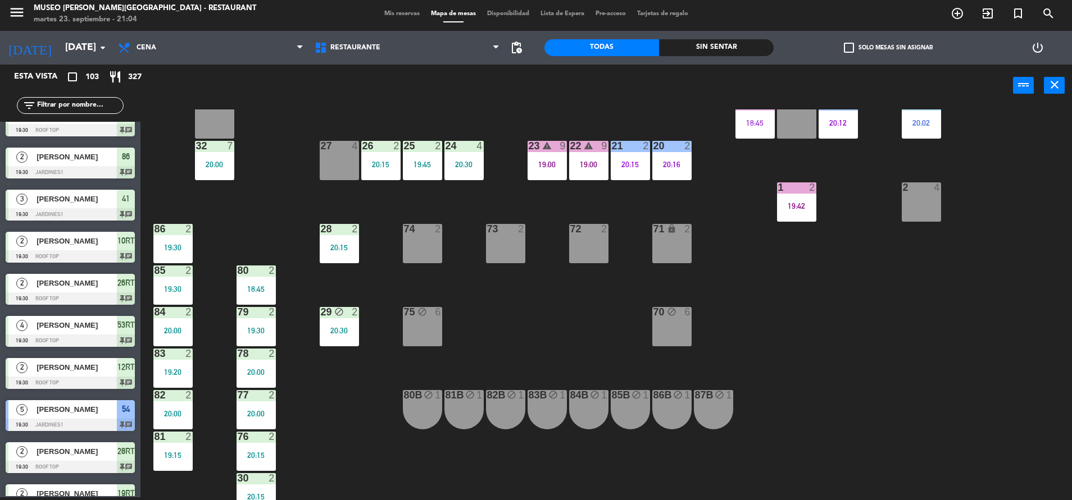
click at [535, 302] on div "44 5 19:30 49 2 20:15 54 5 19:30 64 2 20:15 48 2 19:45 53 3 20:00 63 2 20:15 43…" at bounding box center [611, 305] width 921 height 391
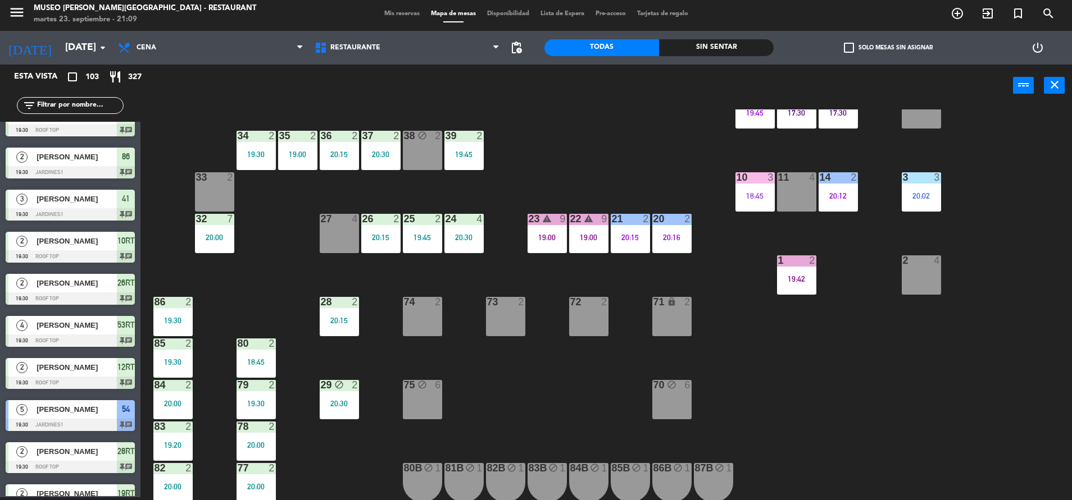
scroll to position [247, 0]
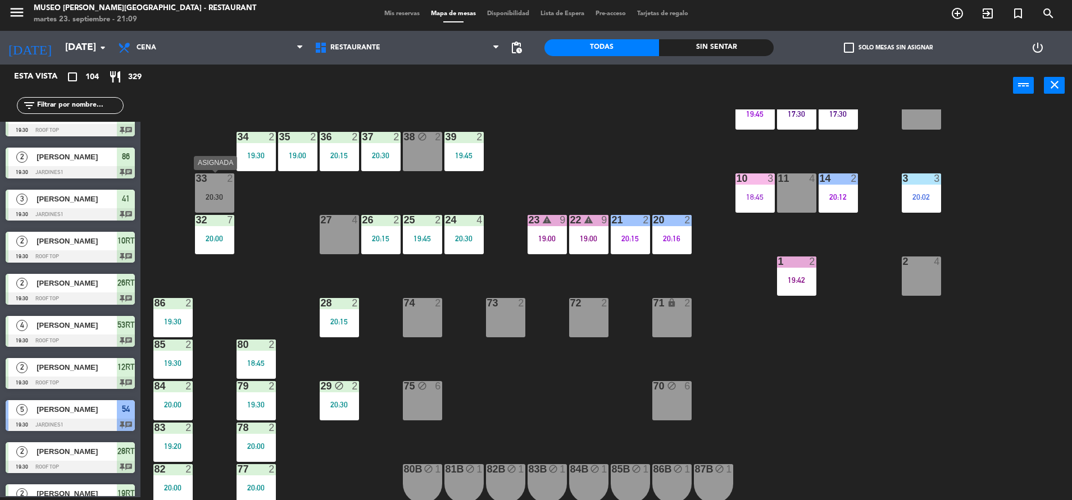
click at [213, 202] on div "33 2 20:30" at bounding box center [214, 193] width 39 height 39
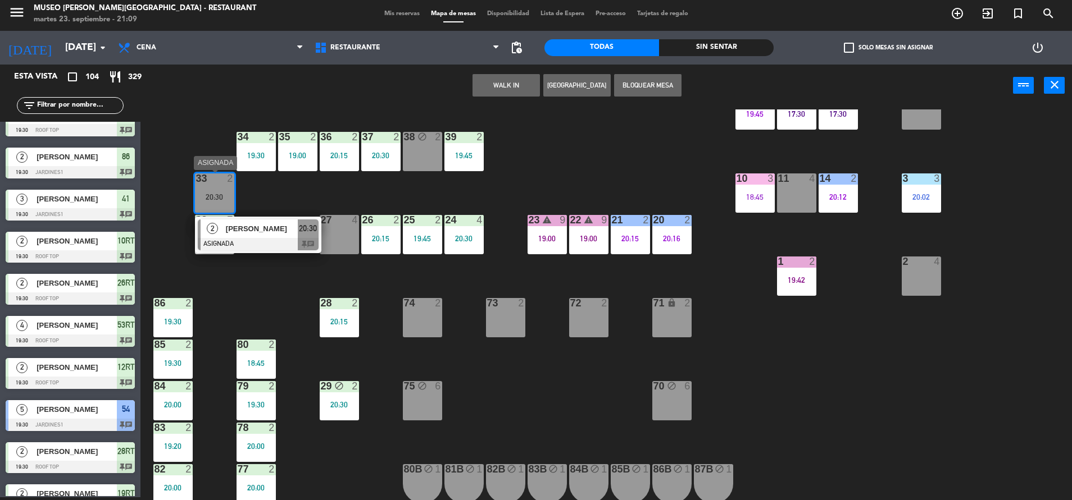
click at [249, 238] on div at bounding box center [258, 244] width 121 height 12
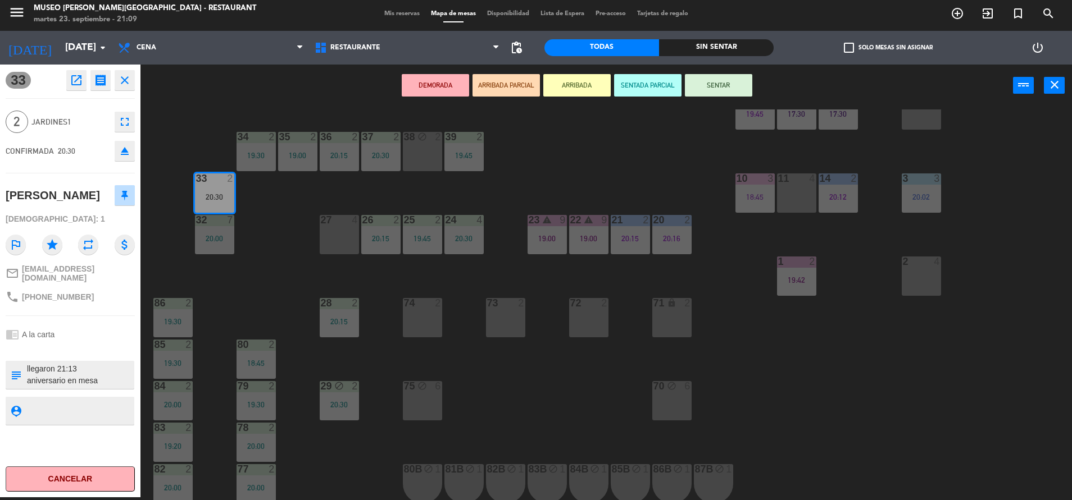
click at [211, 102] on div "DEMORADA ARRIBADA PARCIAL ARRIBADA SENTADA PARCIAL SENTAR power_input close" at bounding box center [576, 86] width 872 height 43
click at [721, 80] on button "SENTAR" at bounding box center [718, 85] width 67 height 22
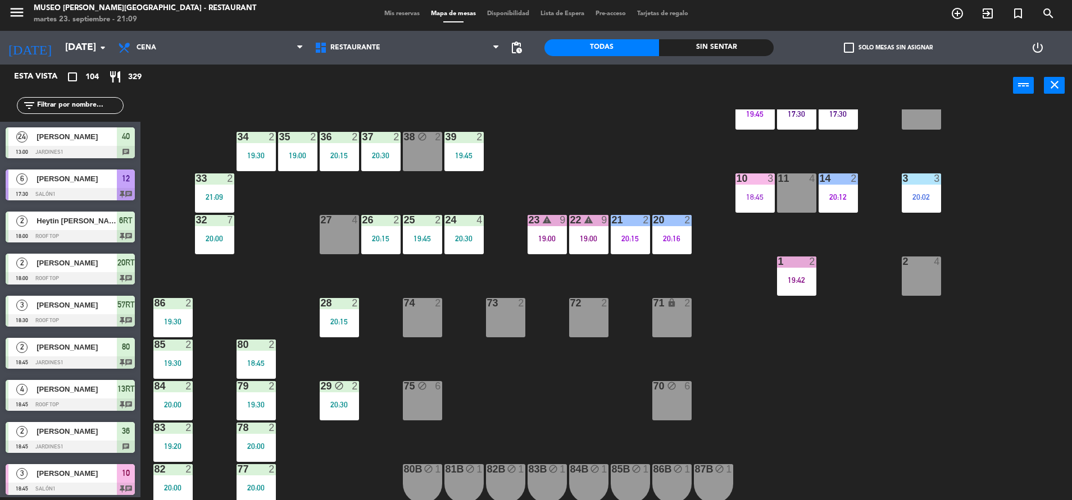
scroll to position [1033, 0]
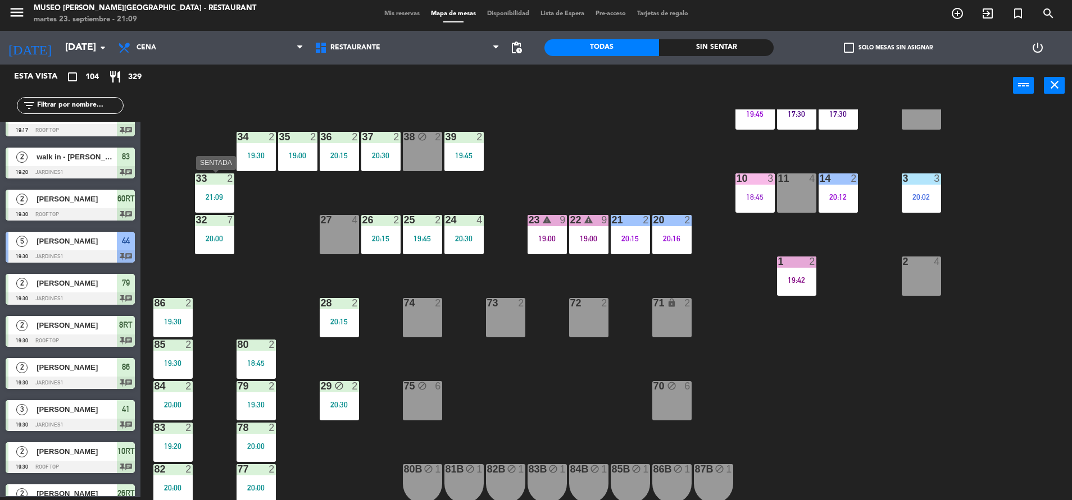
click at [221, 203] on div "33 2 21:09" at bounding box center [214, 193] width 39 height 39
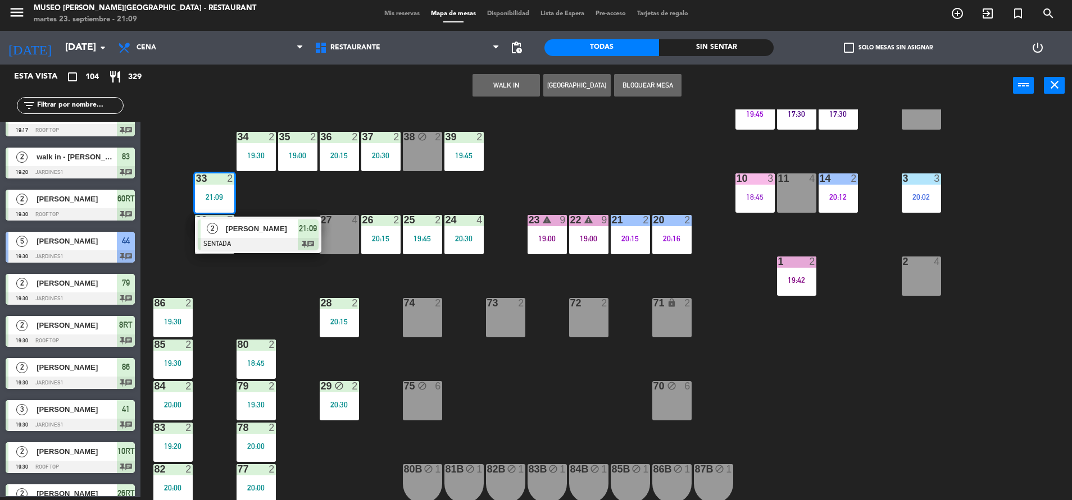
click at [221, 203] on div "33 2 21:09" at bounding box center [214, 193] width 39 height 39
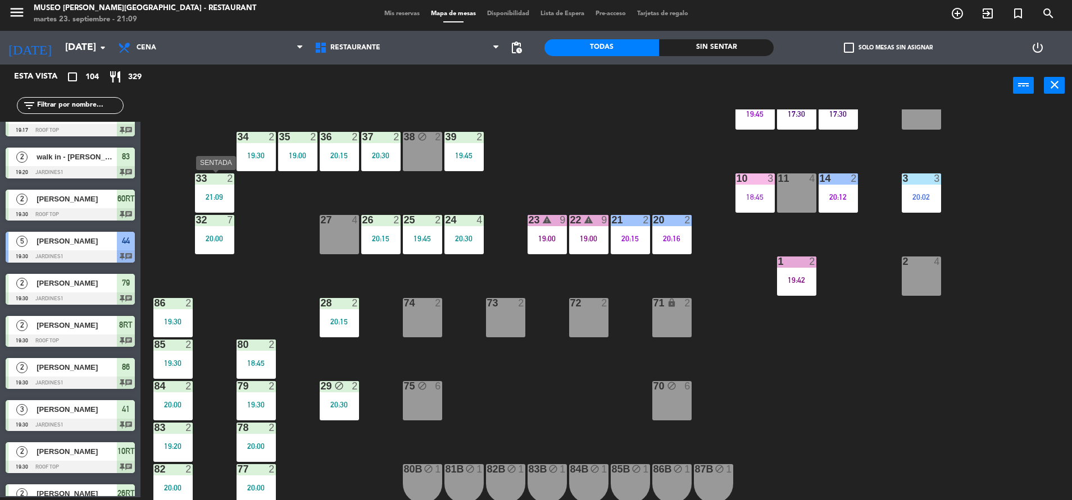
click at [216, 196] on div "21:09" at bounding box center [214, 197] width 39 height 8
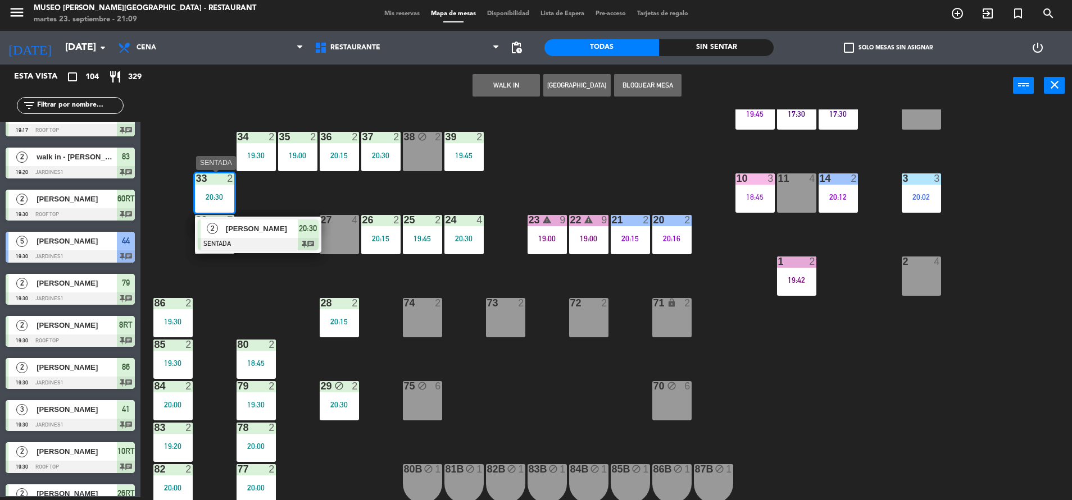
click at [244, 234] on span "[PERSON_NAME]" at bounding box center [262, 229] width 72 height 12
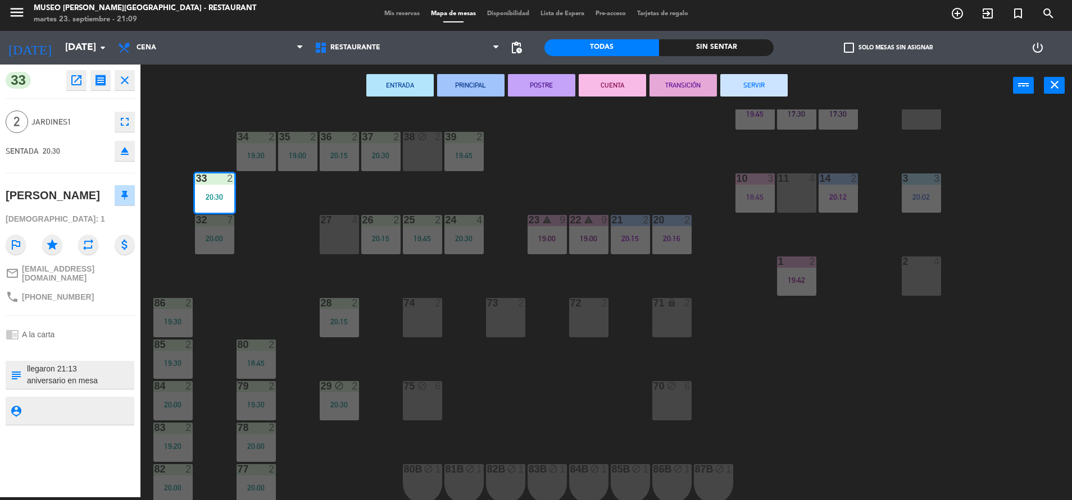
click at [108, 368] on textarea at bounding box center [79, 375] width 107 height 24
click at [22, 361] on div "subject" at bounding box center [16, 375] width 20 height 28
click at [31, 363] on textarea at bounding box center [79, 375] width 107 height 24
type textarea "m33 llegaron 21:13 aniversario en mesa"
click at [274, 245] on div "44 5 19:30 49 2 20:15 54 5 19:30 64 2 20:15 48 2 19:45 53 3 20:00 63 2 20:15 43…" at bounding box center [611, 305] width 921 height 391
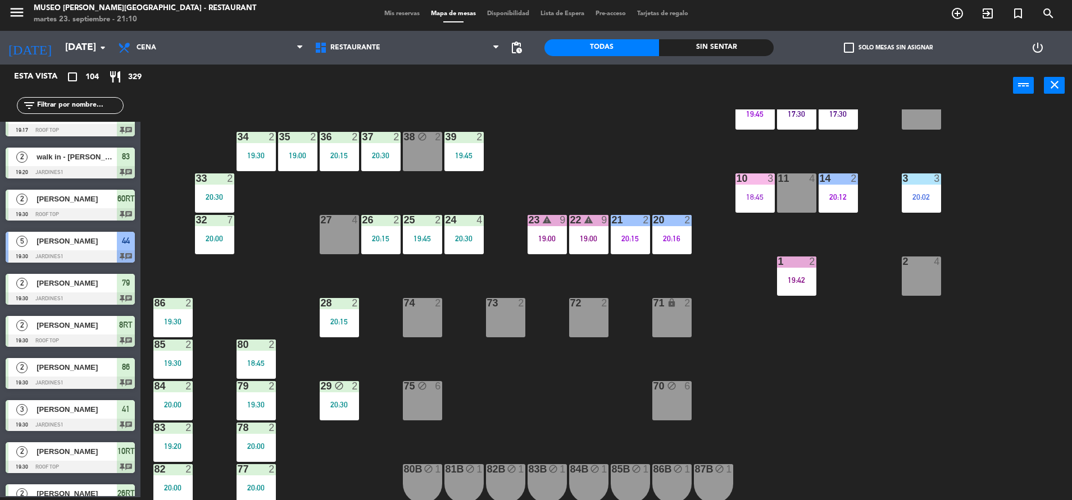
click at [228, 187] on div "33 2 20:30" at bounding box center [214, 193] width 39 height 39
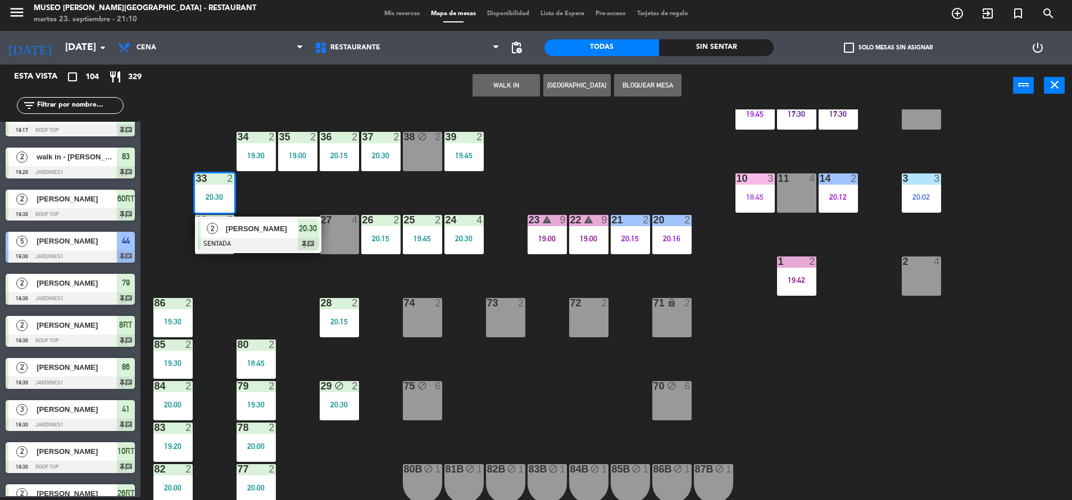
click at [255, 234] on span "[PERSON_NAME]" at bounding box center [262, 229] width 72 height 12
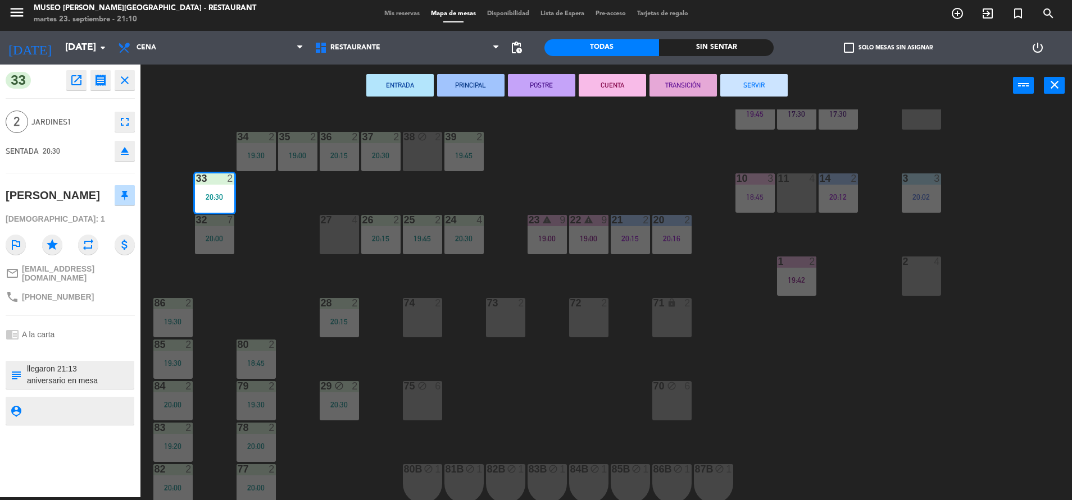
click at [25, 362] on div "subject" at bounding box center [16, 375] width 20 height 28
click at [31, 363] on textarea at bounding box center [79, 375] width 107 height 24
type textarea "m33 llegaron 21:13 aniversario en mesa"
click at [80, 181] on div "33 open_in_new receipt 8:30 PM mar., 23 sep. 2 personas Angelo Murillo Mesa 33 …" at bounding box center [70, 281] width 140 height 433
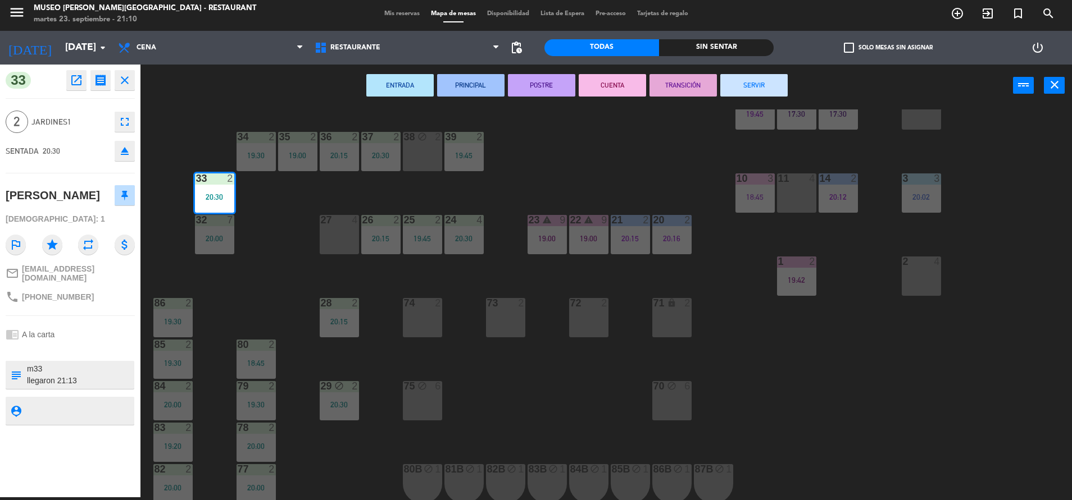
click at [84, 356] on div "33 open_in_new receipt 8:30 PM mar., 23 sep. 2 personas Angelo Murillo Mesa 33 …" at bounding box center [70, 281] width 140 height 433
click at [73, 76] on icon "open_in_new" at bounding box center [76, 80] width 13 height 13
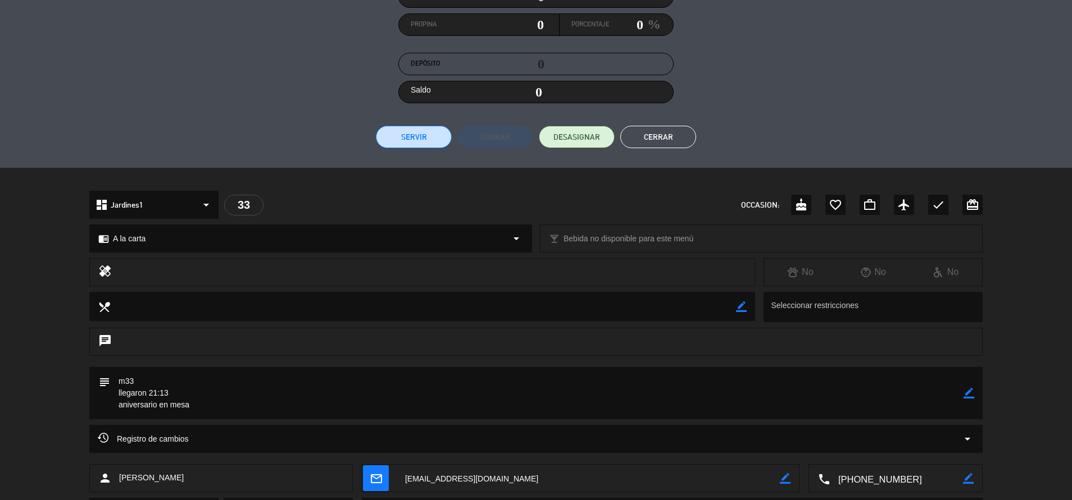
scroll to position [0, 0]
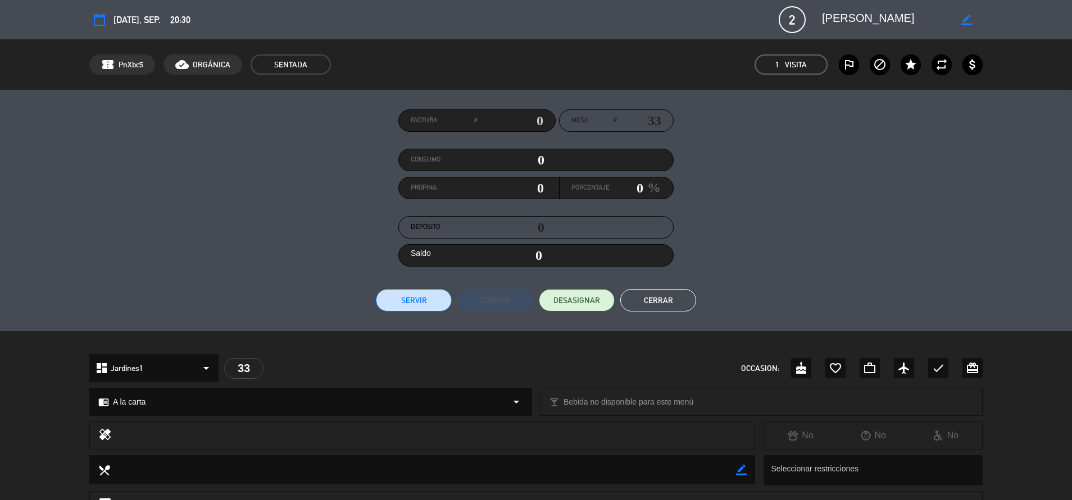
click at [686, 304] on button "Cerrar" at bounding box center [658, 300] width 76 height 22
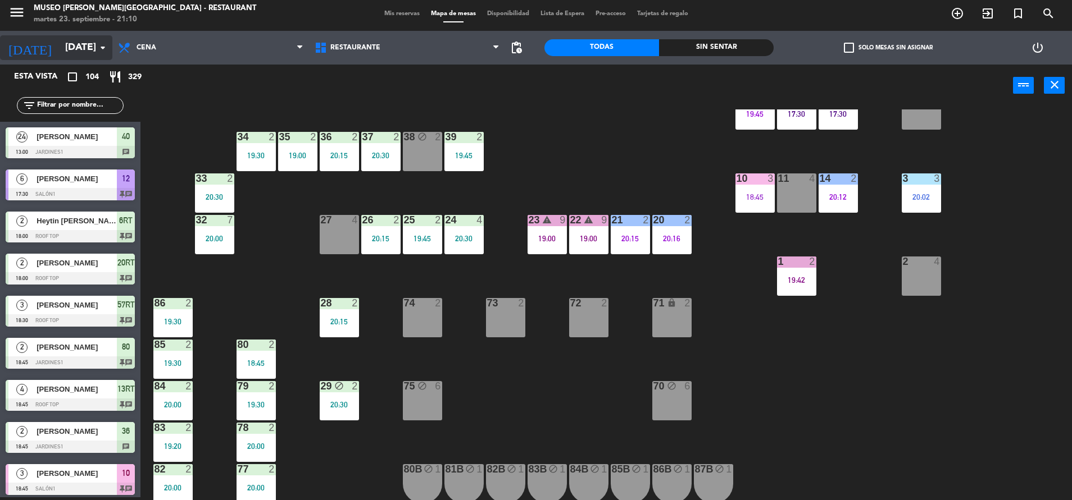
scroll to position [3, 0]
